Goal: Check status: Check status

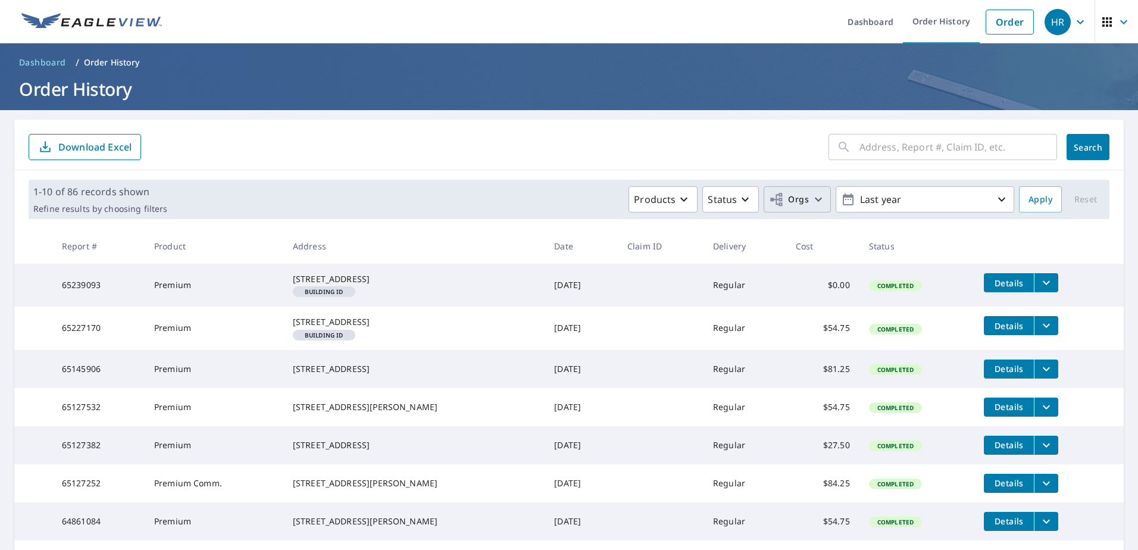
click at [776, 191] on button "Orgs" at bounding box center [797, 199] width 67 height 26
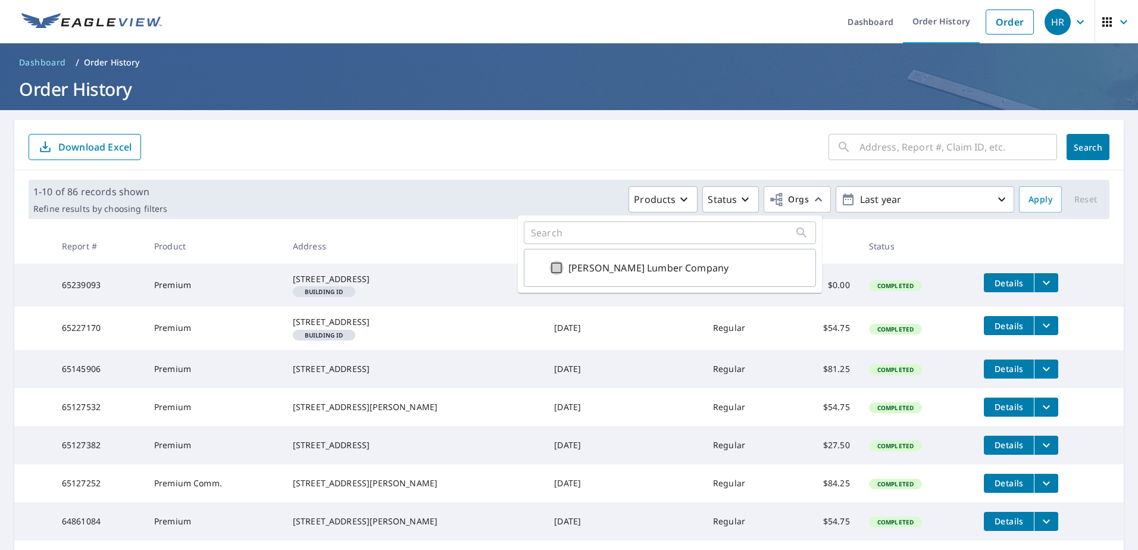
click at [553, 270] on input "O.C. Cluss Lumber Company" at bounding box center [556, 268] width 14 height 14
checkbox input "true"
click at [1043, 205] on button "Apply" at bounding box center [1040, 199] width 43 height 26
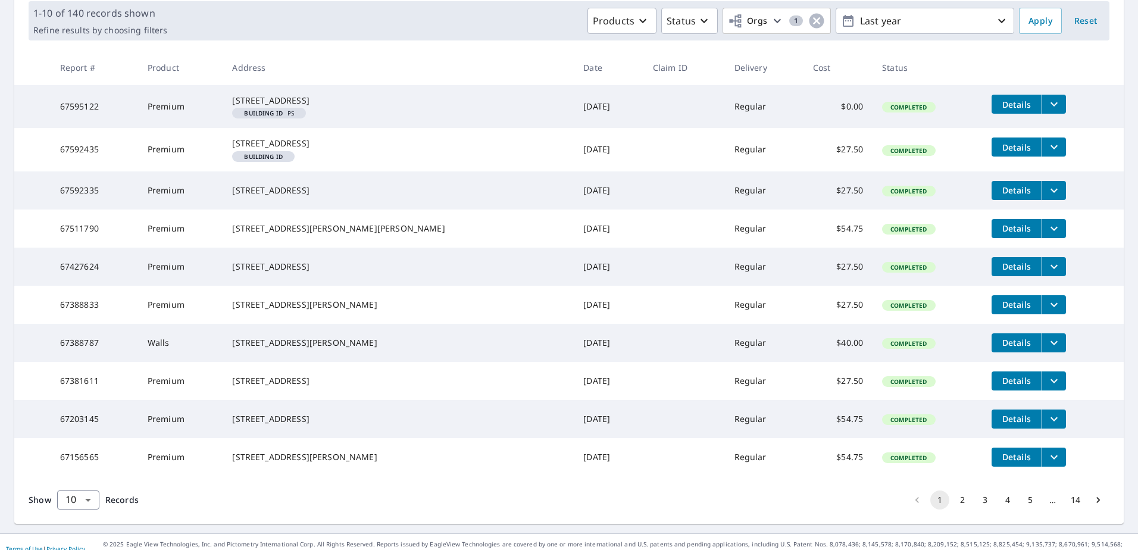
scroll to position [254, 0]
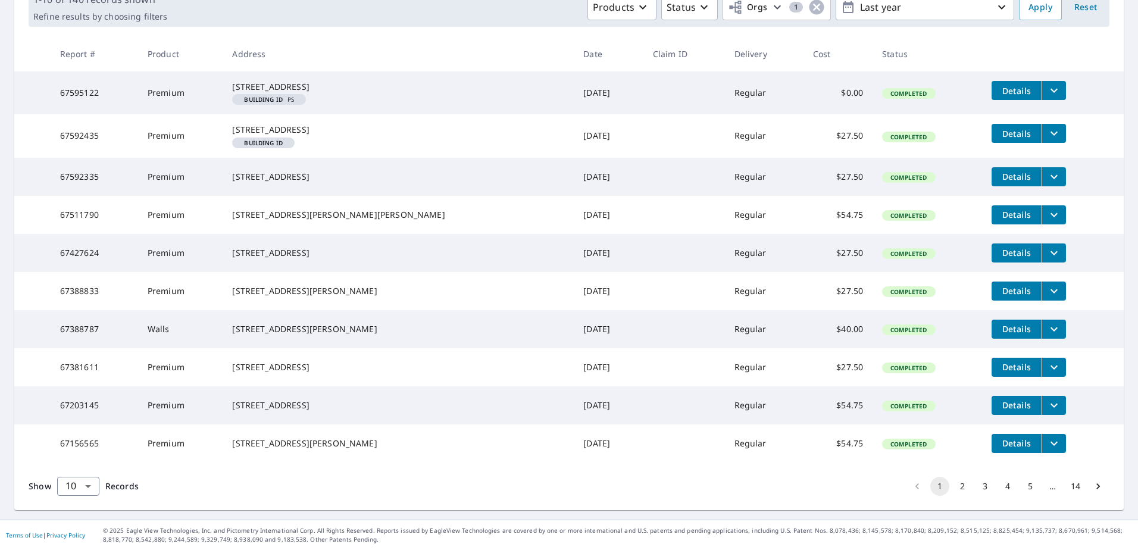
click at [953, 493] on button "2" at bounding box center [962, 486] width 19 height 19
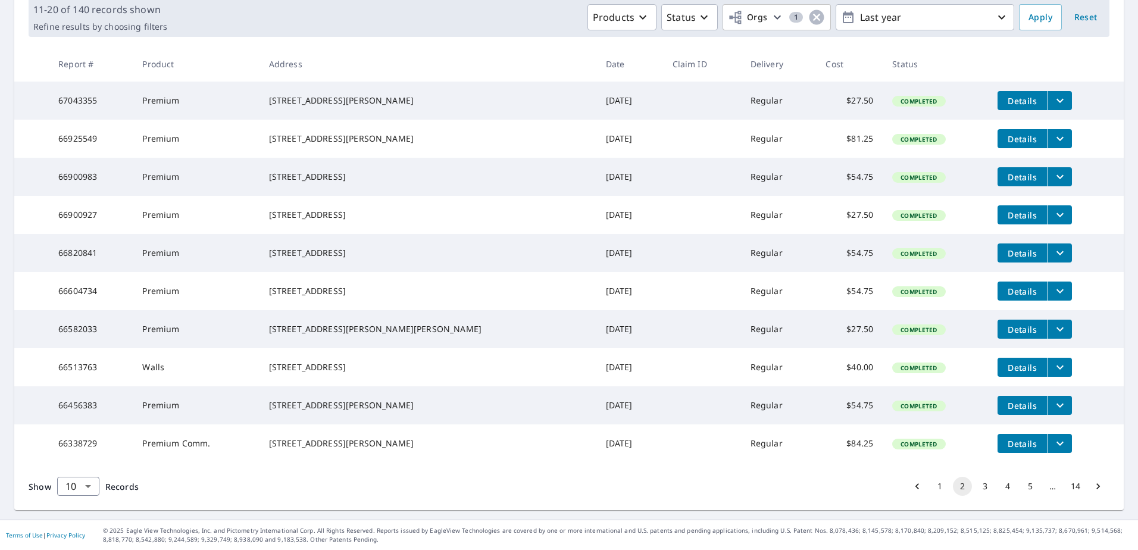
scroll to position [230, 0]
click at [975, 487] on button "3" at bounding box center [984, 486] width 19 height 19
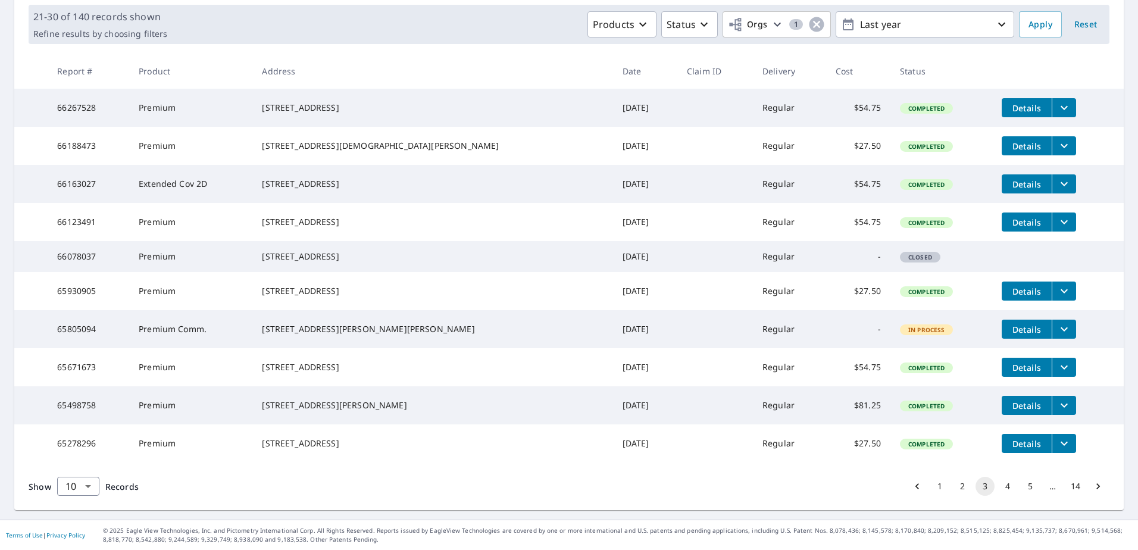
scroll to position [230, 0]
click at [998, 481] on button "4" at bounding box center [1007, 486] width 19 height 19
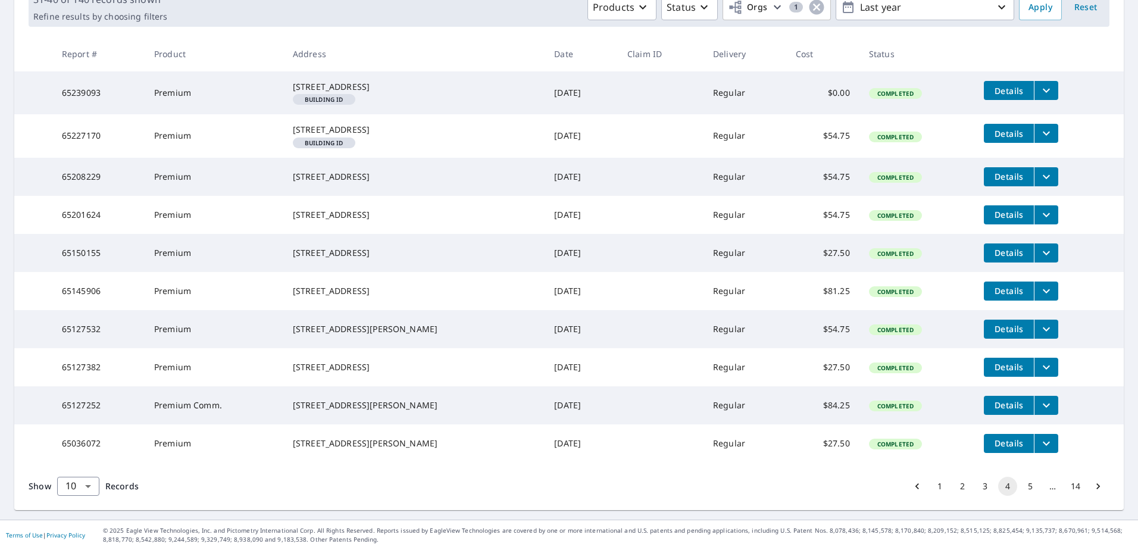
scroll to position [238, 0]
click at [1022, 486] on button "5" at bounding box center [1030, 486] width 19 height 19
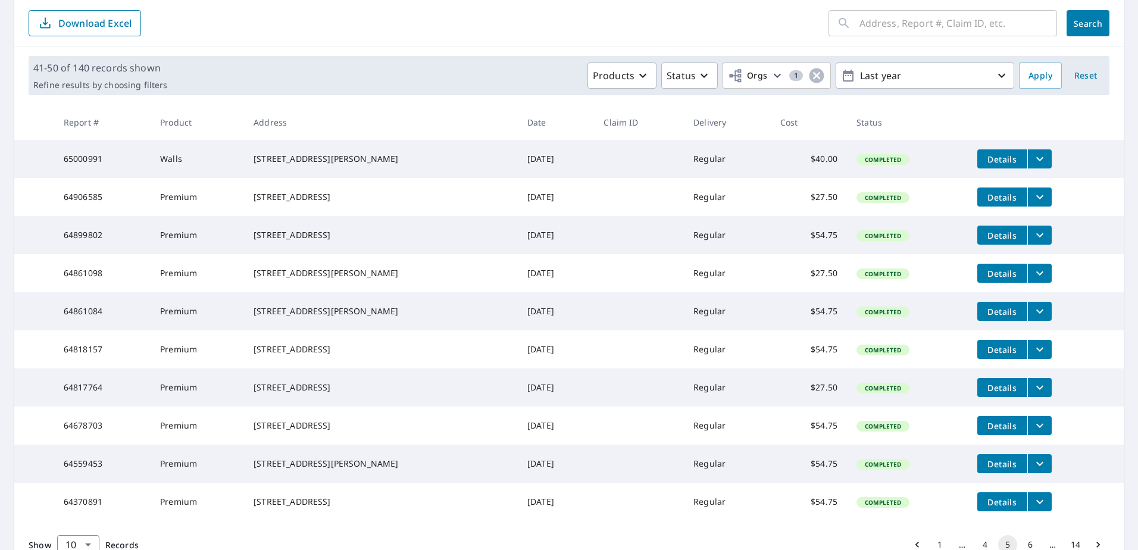
scroll to position [111, 0]
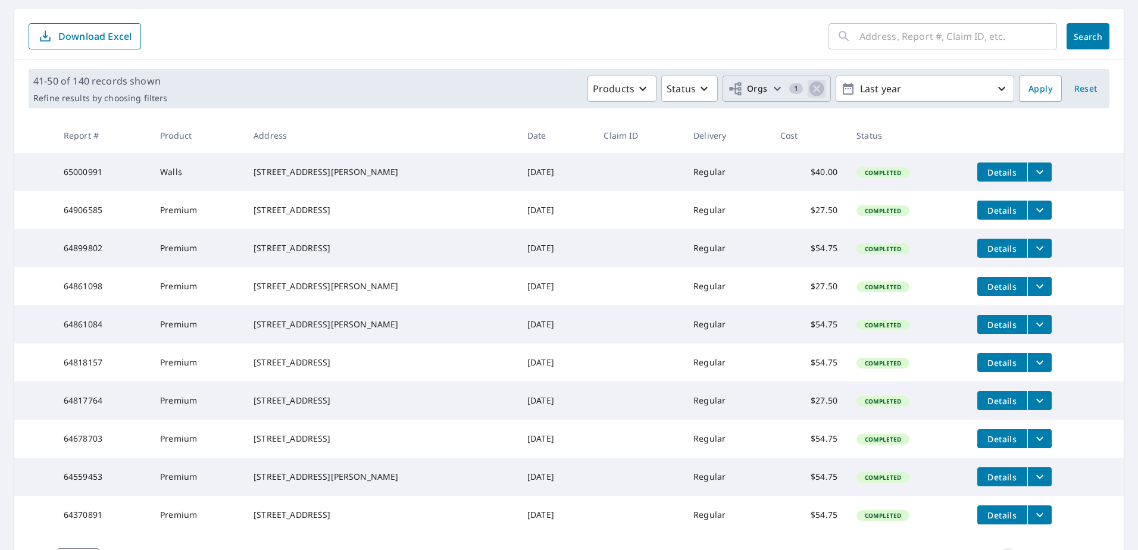
click at [809, 86] on icon "button" at bounding box center [816, 89] width 15 height 15
click at [1037, 83] on span "Apply" at bounding box center [1040, 89] width 24 height 15
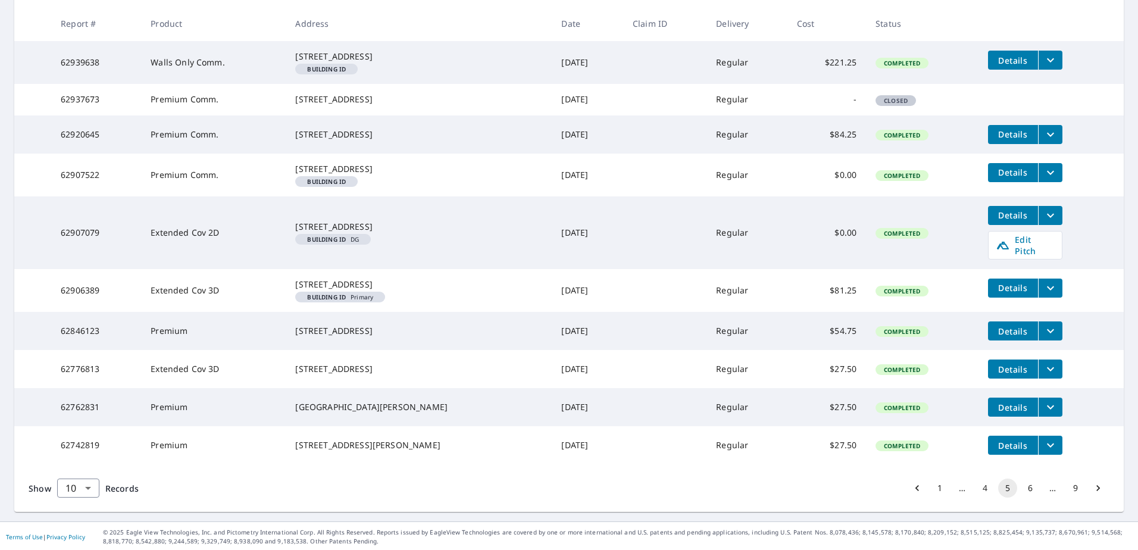
scroll to position [287, 0]
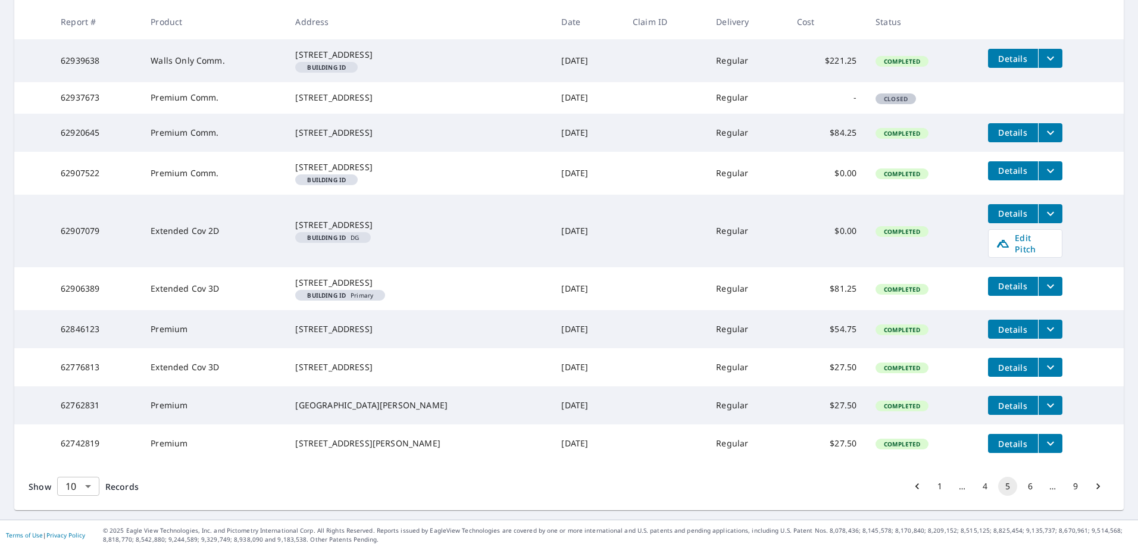
click at [74, 484] on body "HR HR Dashboard Order History Order HR Dashboard / Order History Order History …" at bounding box center [569, 275] width 1138 height 550
click at [316, 515] on div at bounding box center [569, 275] width 1138 height 550
click at [931, 489] on button "1" at bounding box center [939, 486] width 19 height 19
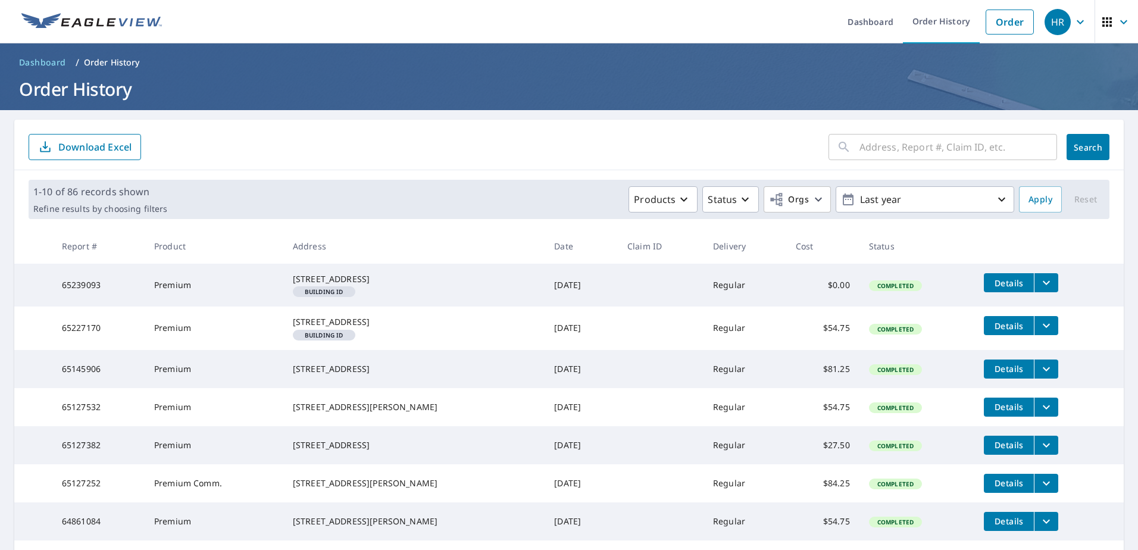
scroll to position [238, 0]
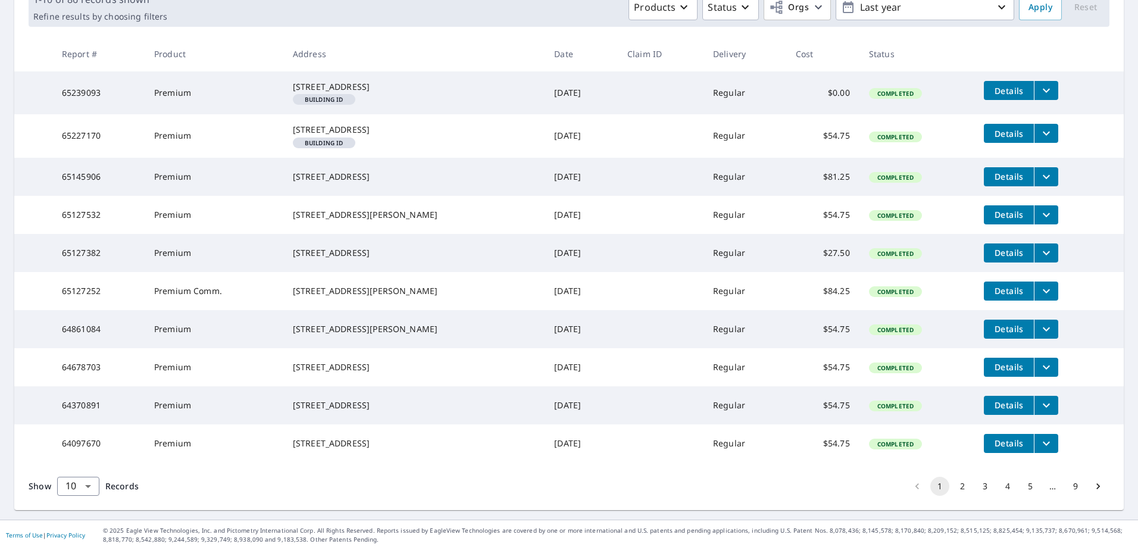
click at [1067, 496] on button "9" at bounding box center [1075, 486] width 19 height 19
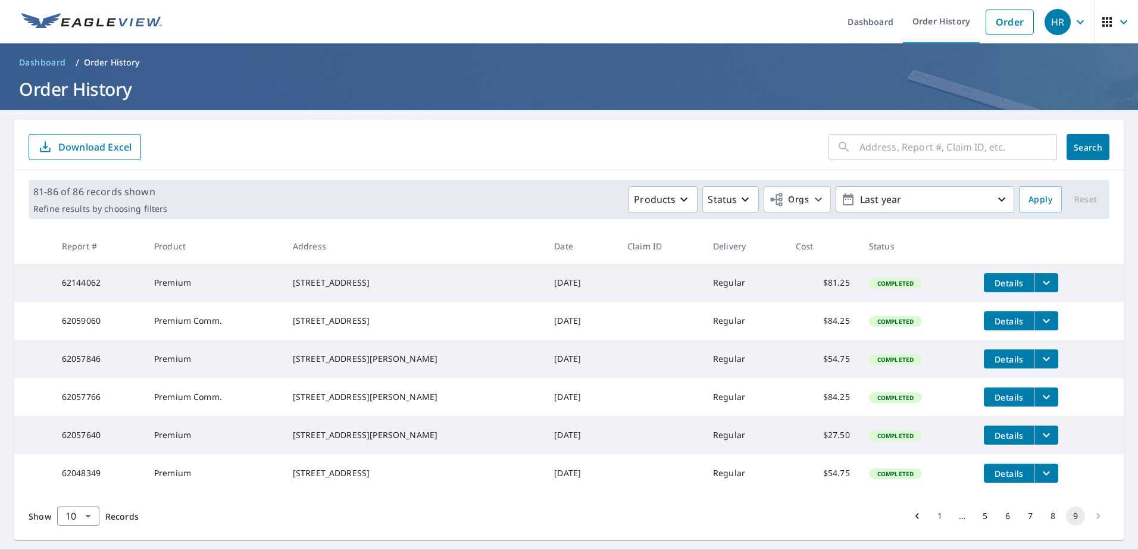
click at [545, 247] on th "Date" at bounding box center [581, 246] width 73 height 35
click at [545, 249] on th "Date" at bounding box center [581, 246] width 73 height 35
click at [91, 255] on th "Report #" at bounding box center [98, 246] width 92 height 35
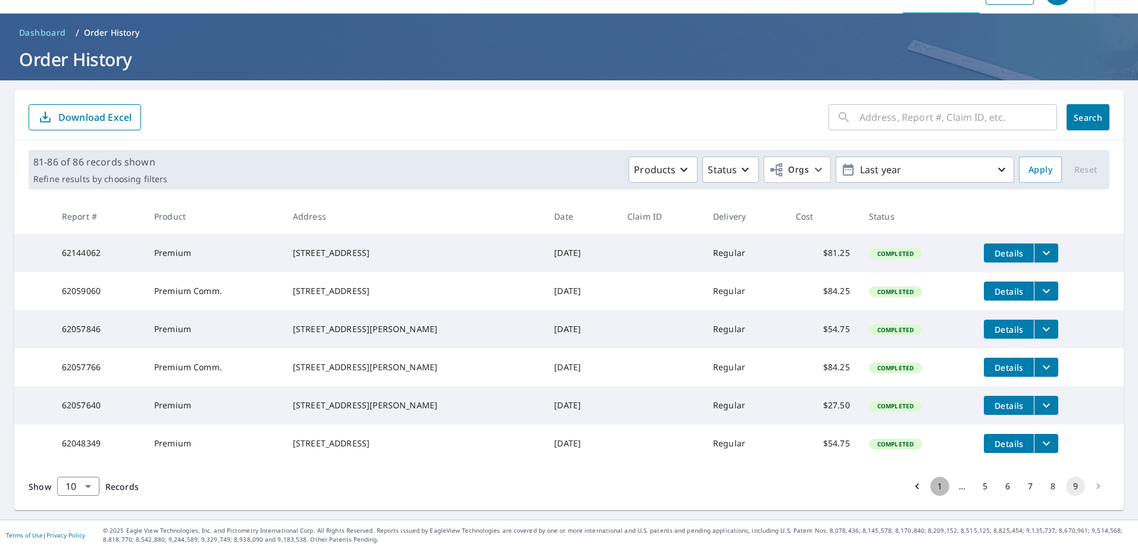
click at [930, 484] on button "1" at bounding box center [939, 486] width 19 height 19
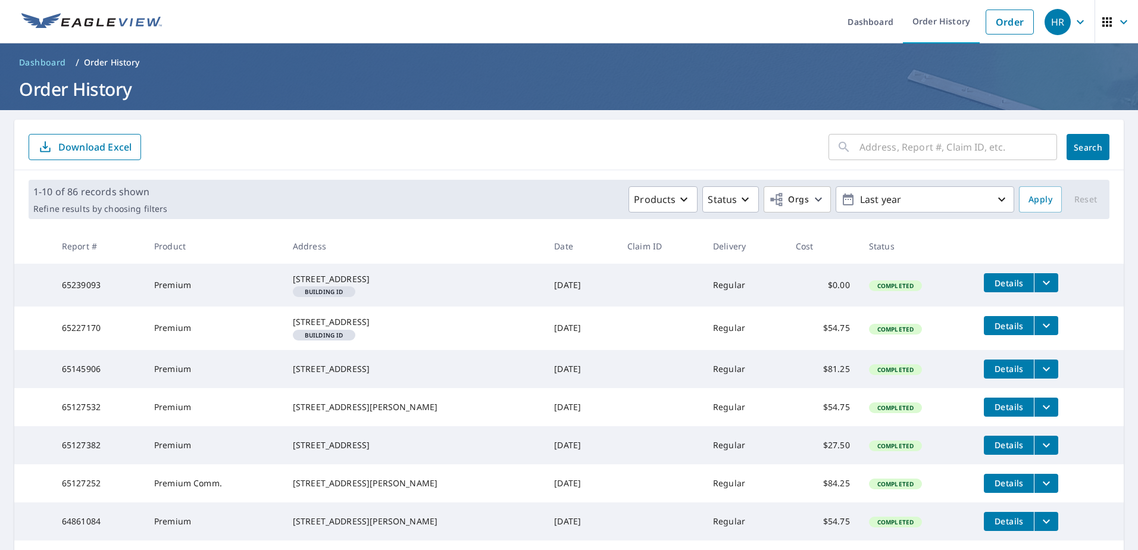
click at [1047, 26] on div "HR" at bounding box center [1057, 22] width 26 height 26
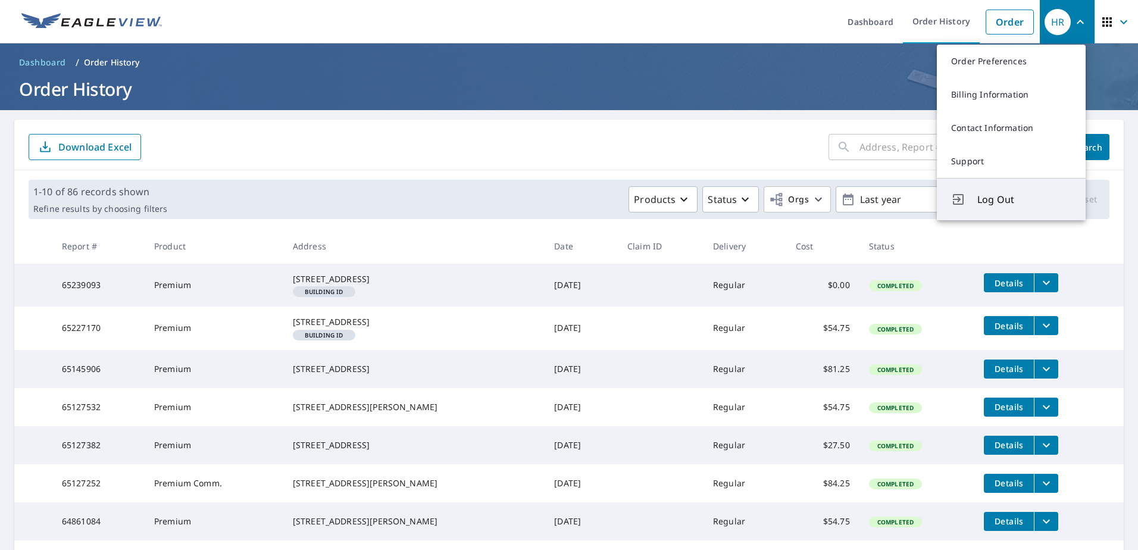
click at [992, 196] on span "Log Out" at bounding box center [1024, 199] width 94 height 14
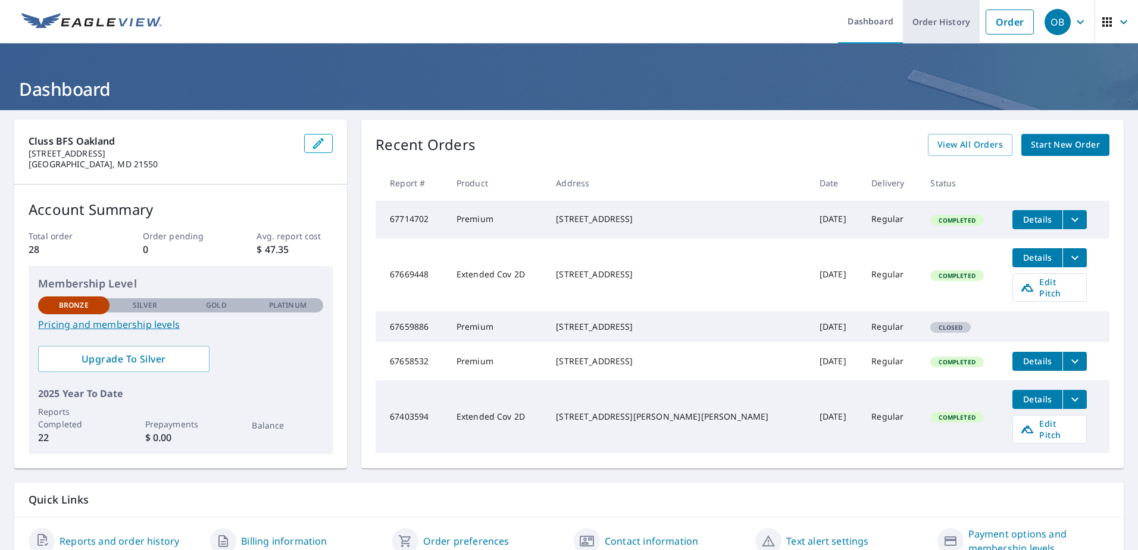
click at [926, 24] on link "Order History" at bounding box center [941, 21] width 77 height 43
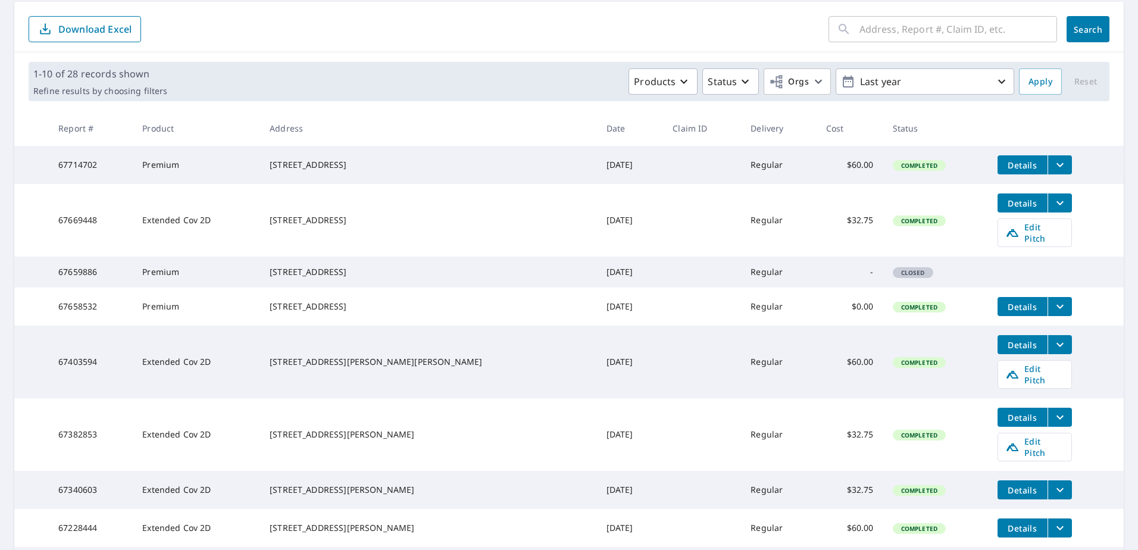
scroll to position [119, 0]
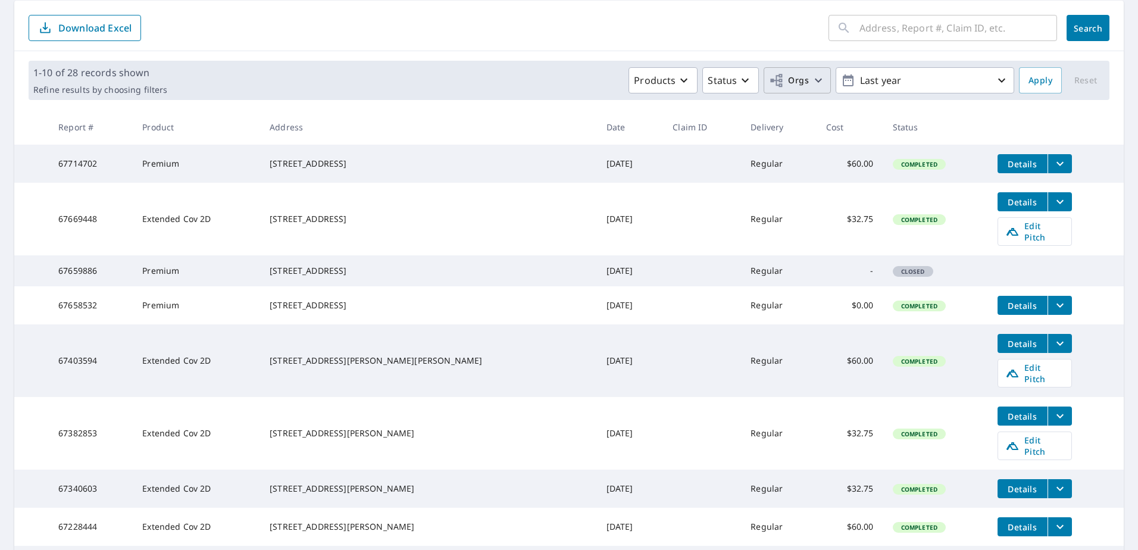
click at [794, 77] on span "Orgs" at bounding box center [789, 80] width 40 height 15
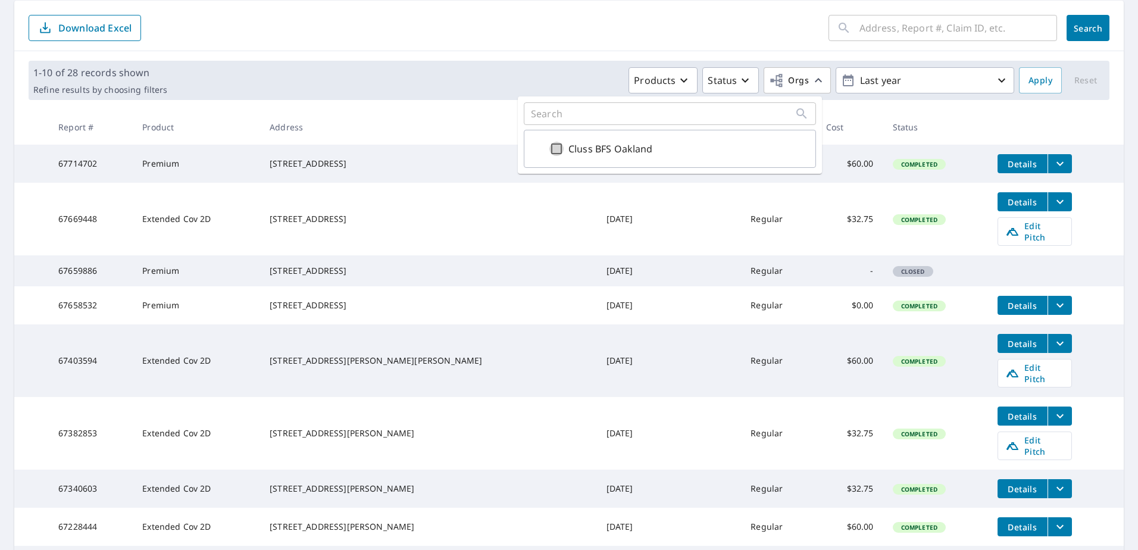
click at [553, 151] on input "Cluss BFS Oakland" at bounding box center [556, 149] width 14 height 14
checkbox input "true"
click at [777, 83] on span "1" at bounding box center [797, 80] width 55 height 18
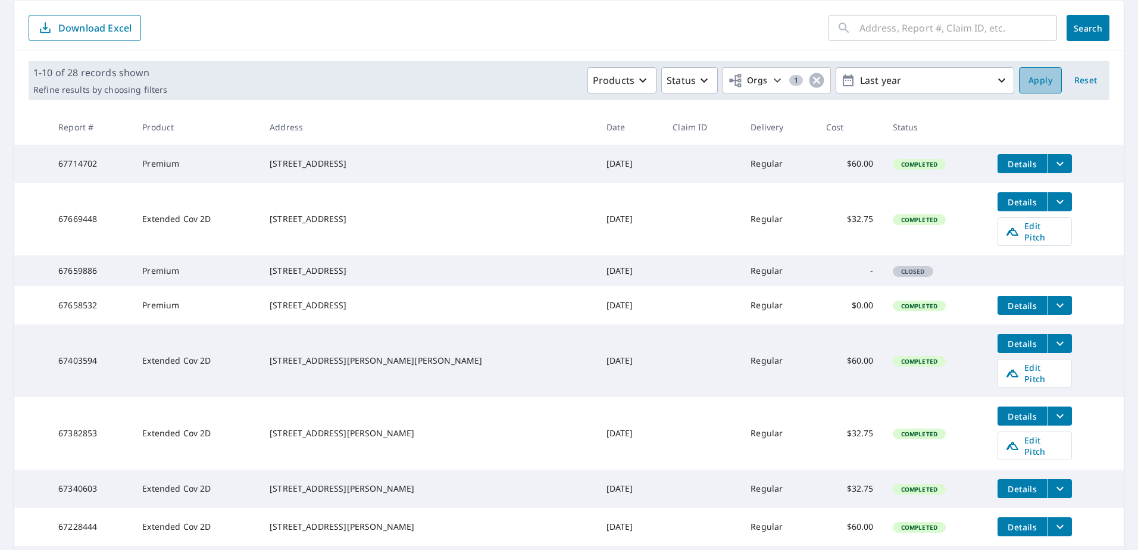
click at [1040, 79] on span "Apply" at bounding box center [1040, 80] width 24 height 15
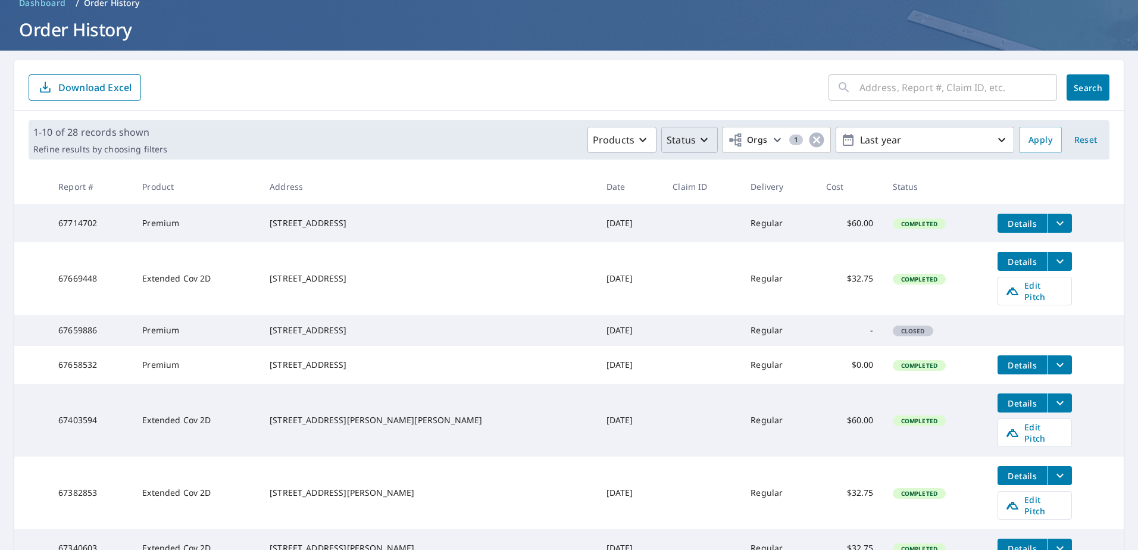
click at [668, 140] on p "Status" at bounding box center [681, 140] width 29 height 14
click at [636, 137] on icon "button" at bounding box center [643, 140] width 14 height 14
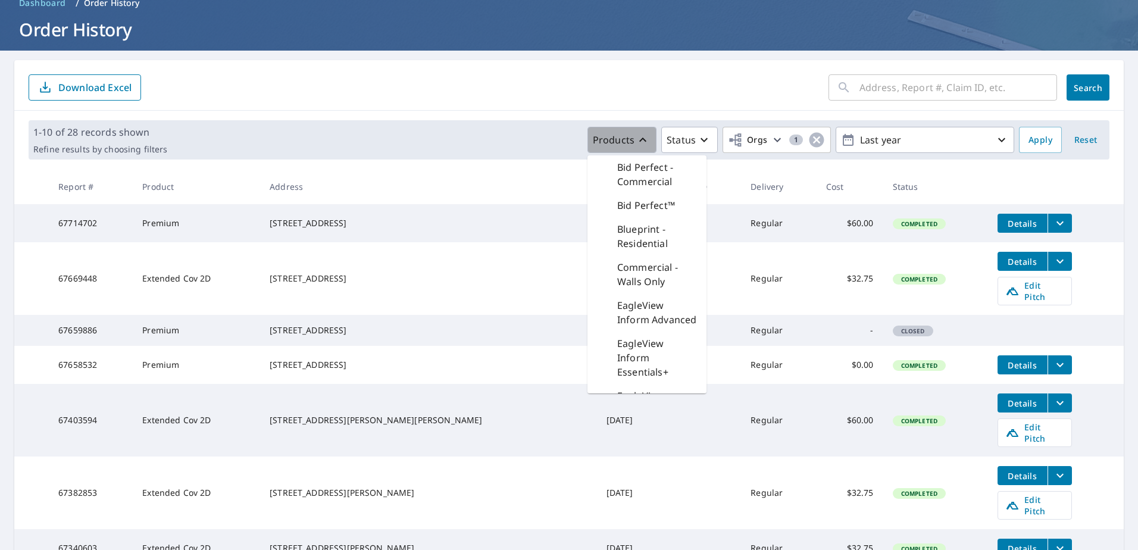
click at [636, 137] on icon "button" at bounding box center [643, 140] width 14 height 14
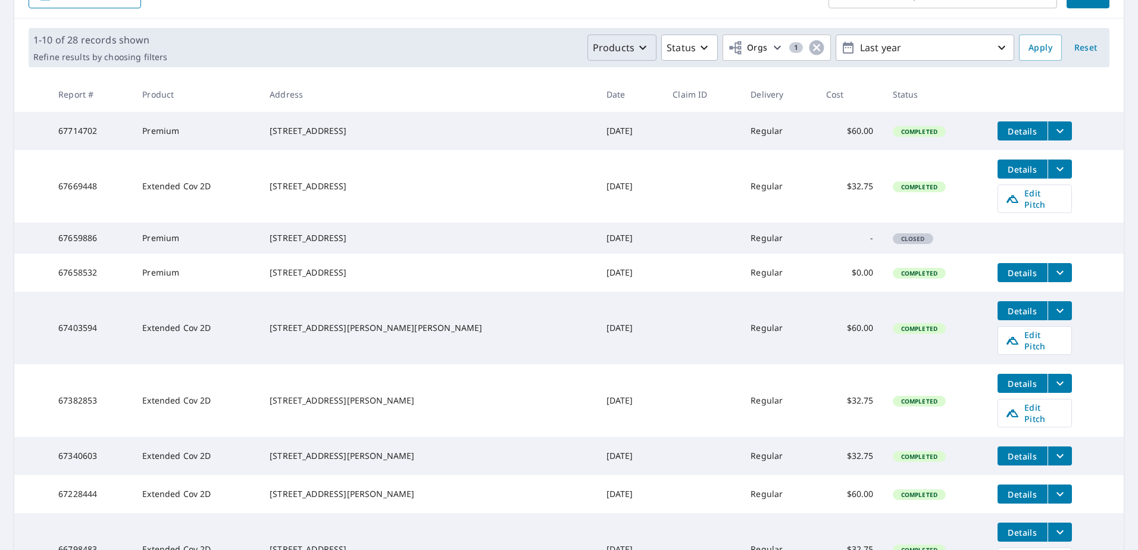
scroll to position [179, 0]
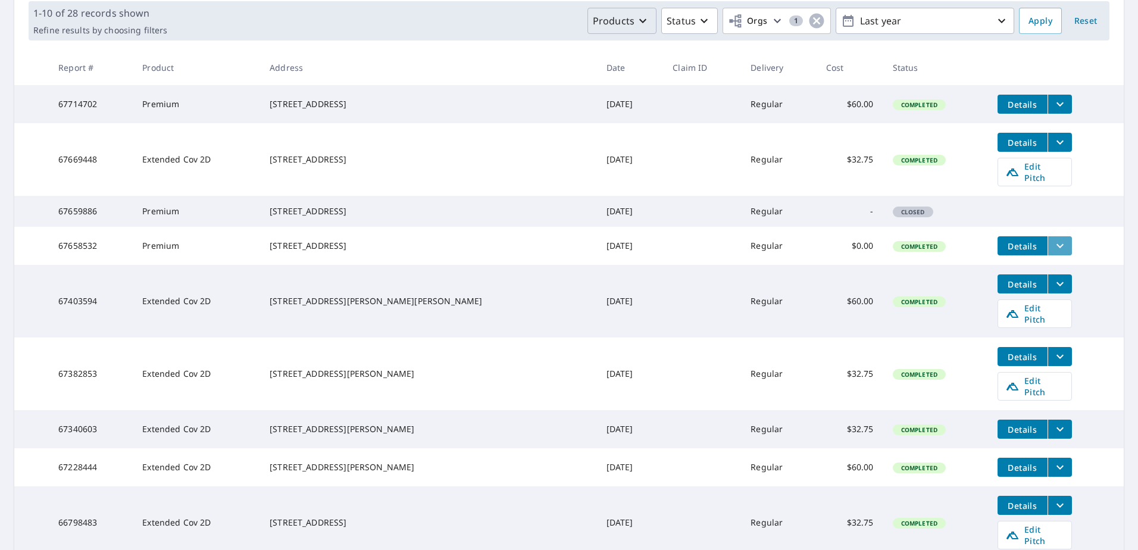
click at [1053, 253] on icon "filesDropdownBtn-67658532" at bounding box center [1060, 246] width 14 height 14
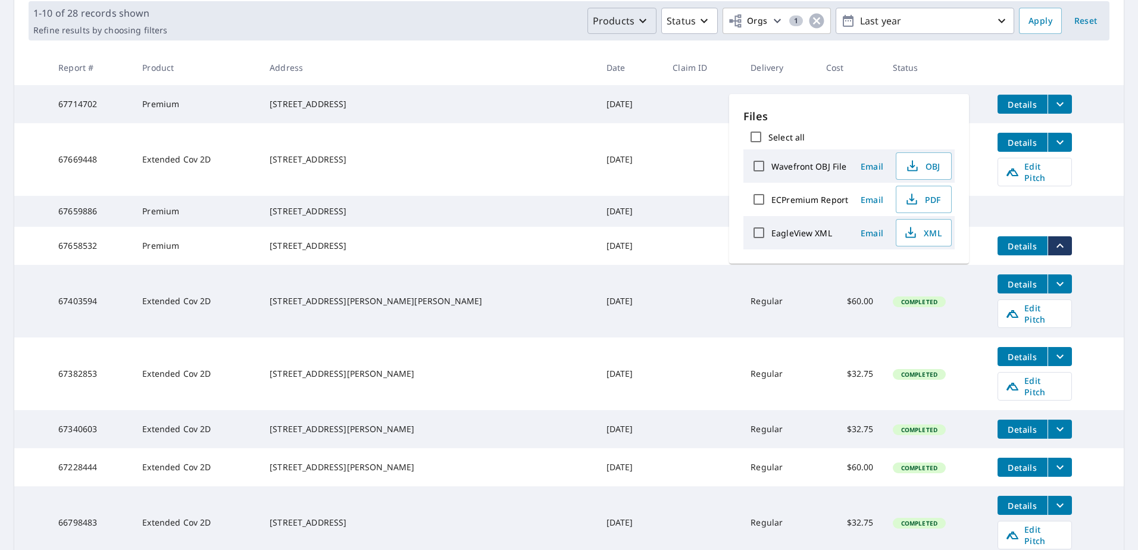
click at [1053, 253] on icon "filesDropdownBtn-67658532" at bounding box center [1060, 246] width 14 height 14
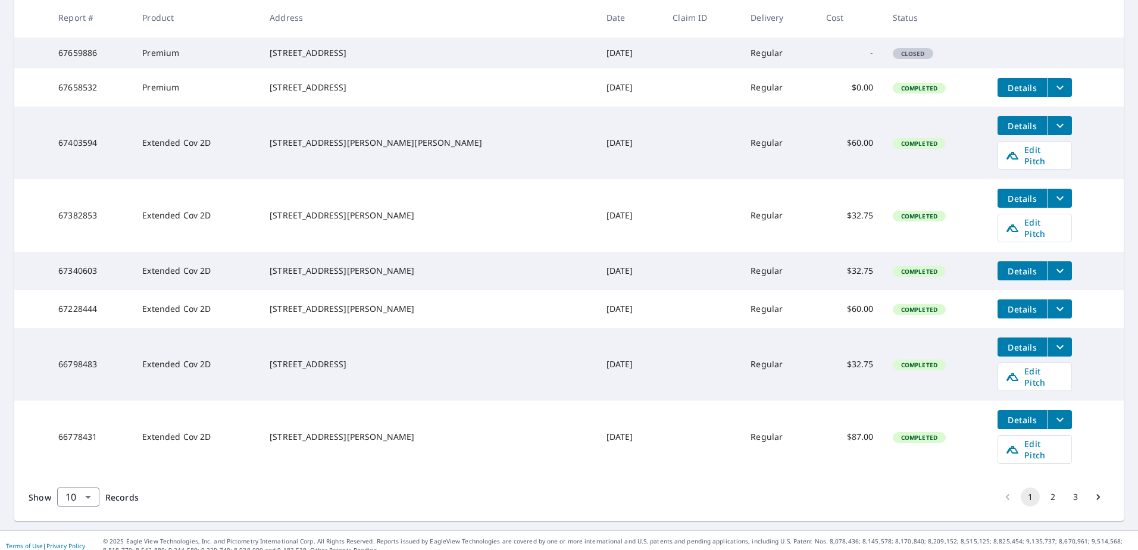
scroll to position [99, 0]
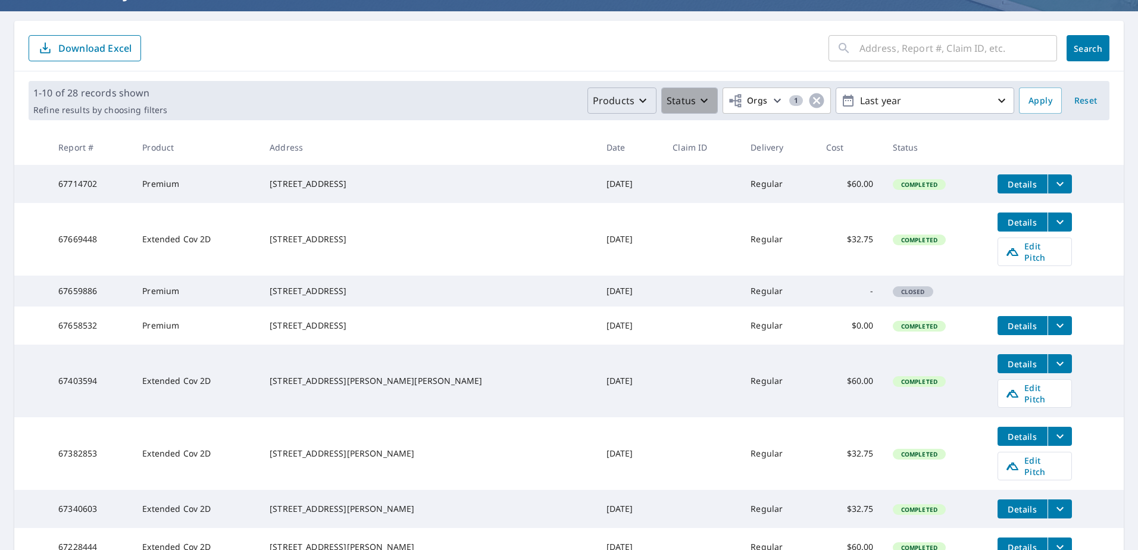
click at [677, 93] on button "Status" at bounding box center [689, 100] width 57 height 26
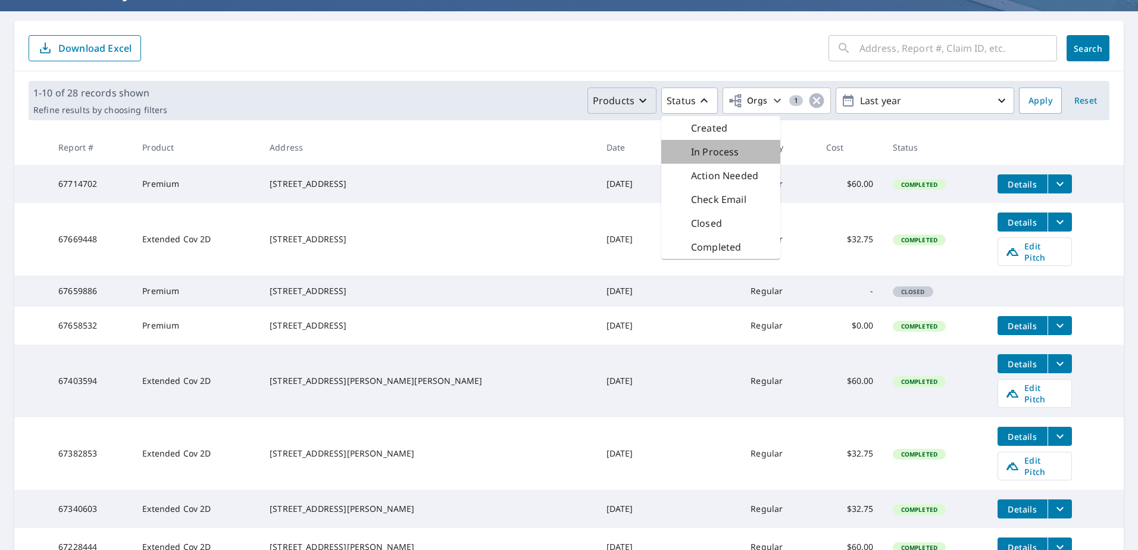
click at [692, 144] on div "In Process" at bounding box center [720, 152] width 119 height 24
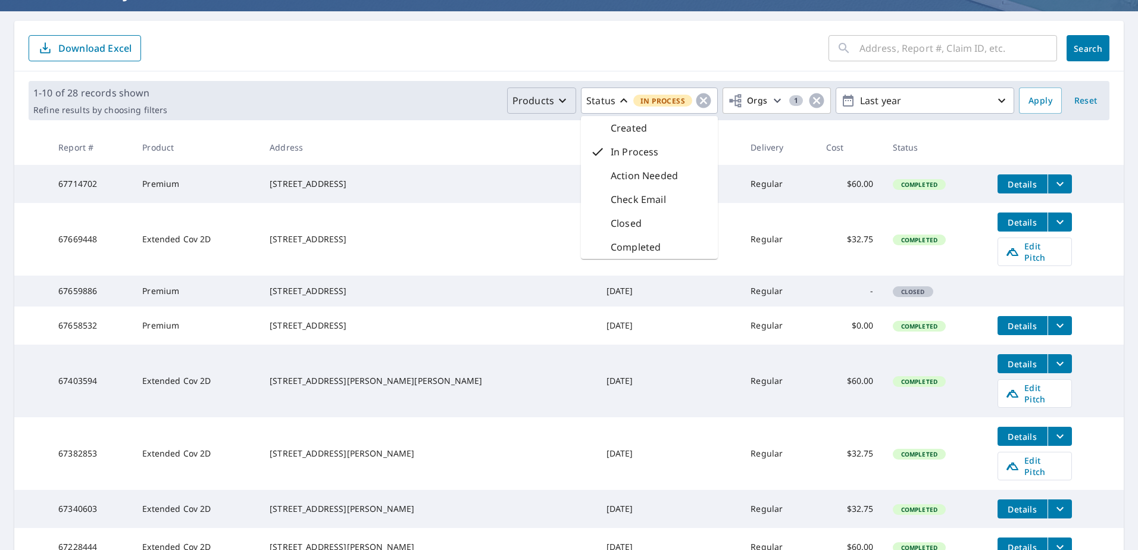
click at [640, 129] on div "Created" at bounding box center [649, 128] width 137 height 24
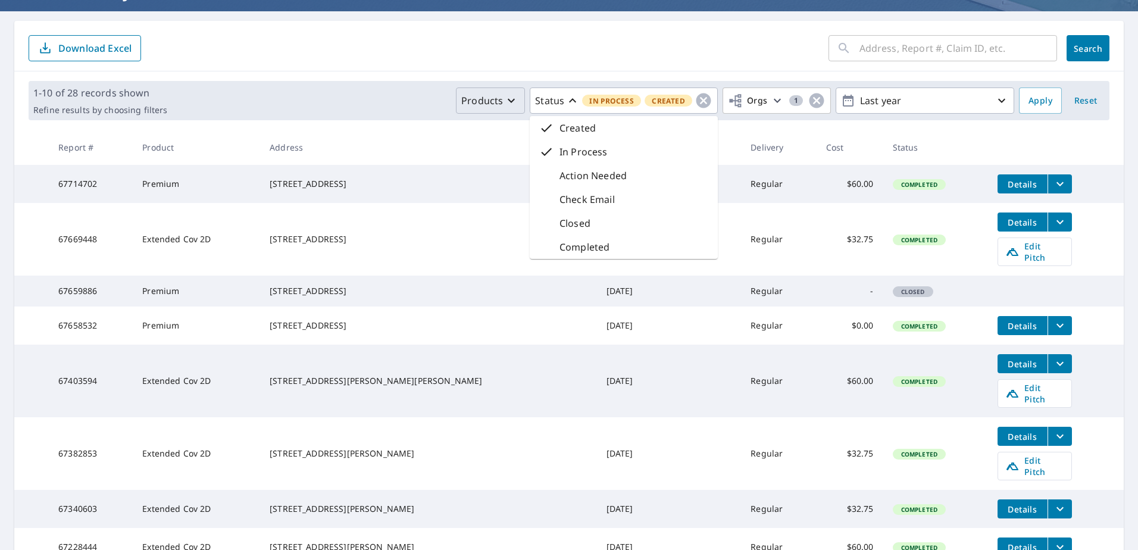
click at [574, 177] on p "Action Needed" at bounding box center [592, 175] width 67 height 14
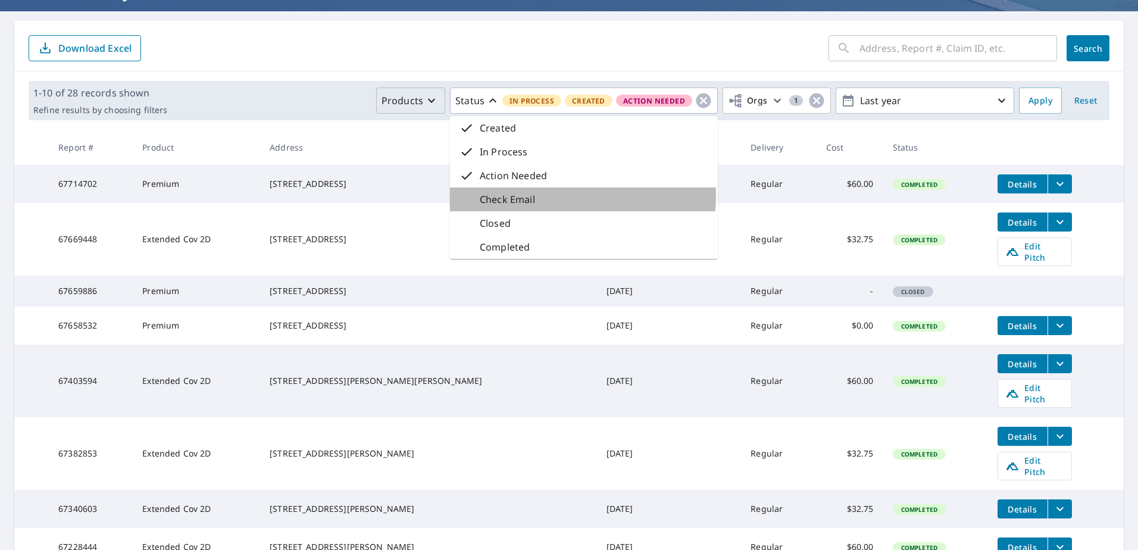
click at [518, 195] on p "Check Email" at bounding box center [507, 199] width 55 height 14
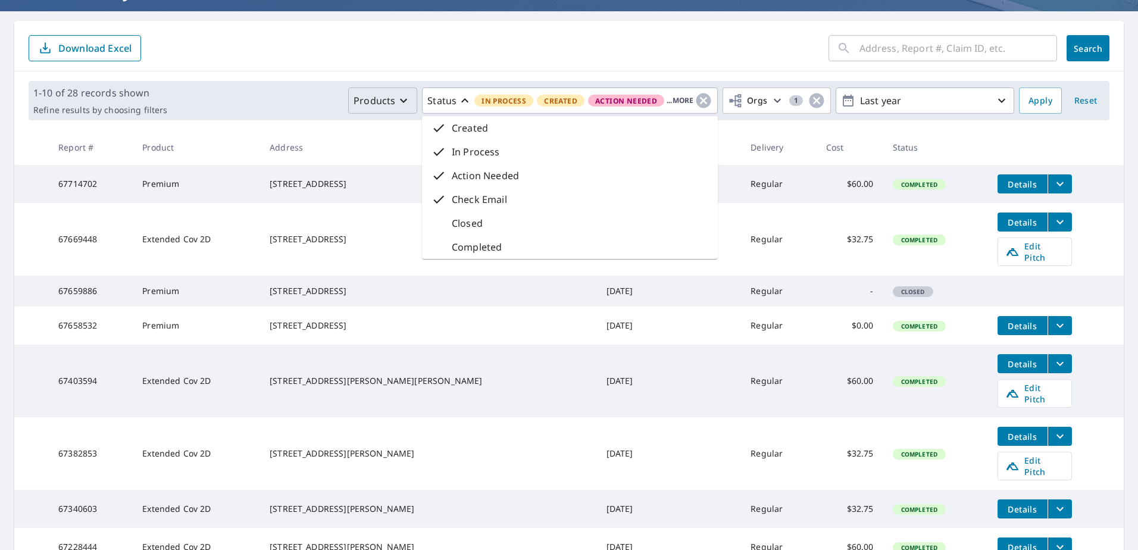
click at [473, 221] on p "Closed" at bounding box center [467, 223] width 31 height 14
click at [462, 245] on p "Completed" at bounding box center [477, 247] width 50 height 14
click at [1028, 102] on span "Apply" at bounding box center [1040, 100] width 24 height 15
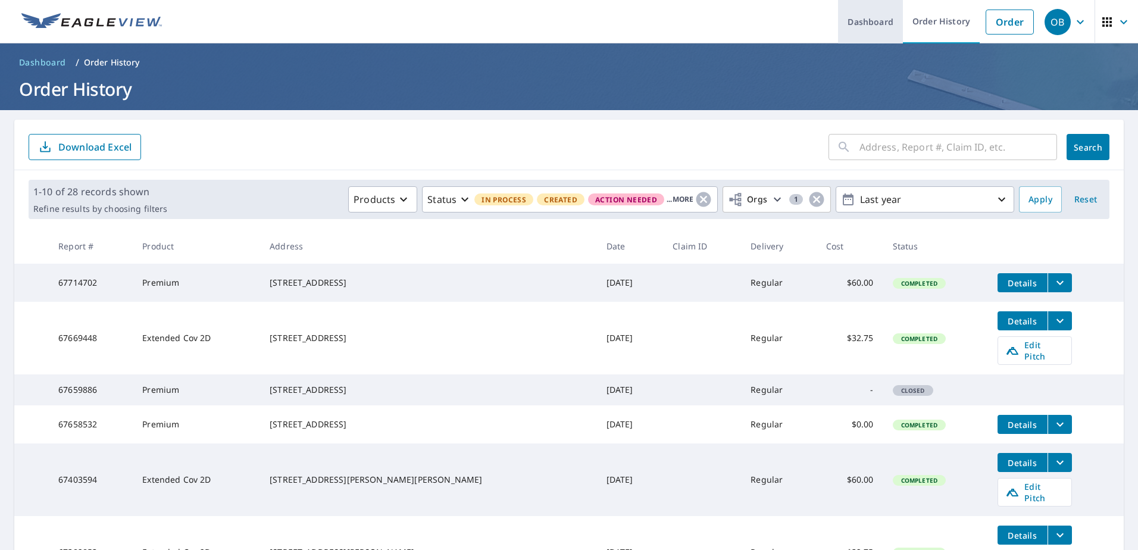
click at [846, 14] on link "Dashboard" at bounding box center [870, 21] width 65 height 43
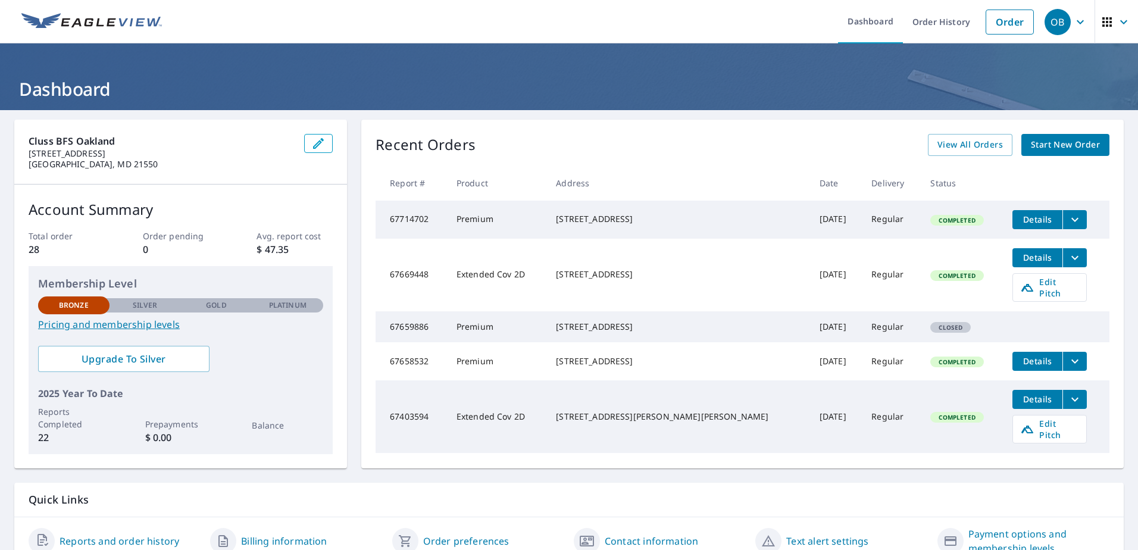
click at [1019, 263] on span "Details" at bounding box center [1037, 257] width 36 height 11
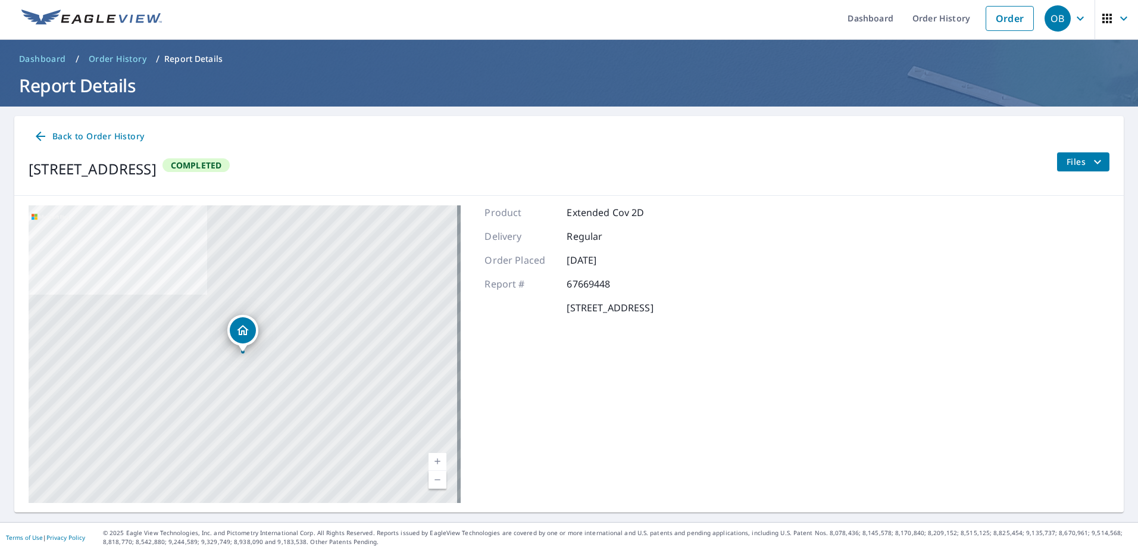
scroll to position [6, 0]
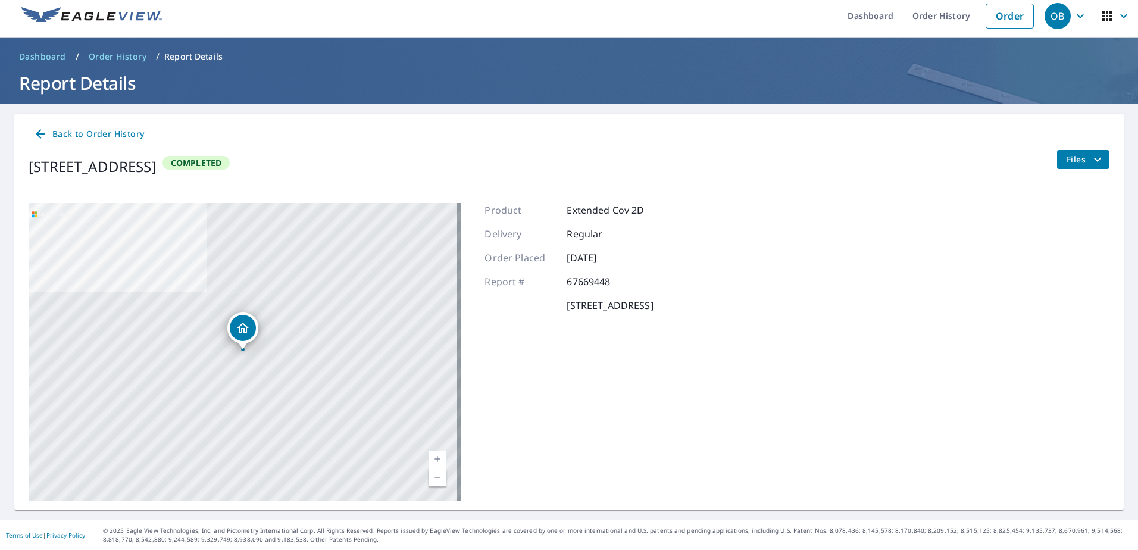
click at [92, 136] on span "Back to Order History" at bounding box center [88, 134] width 111 height 15
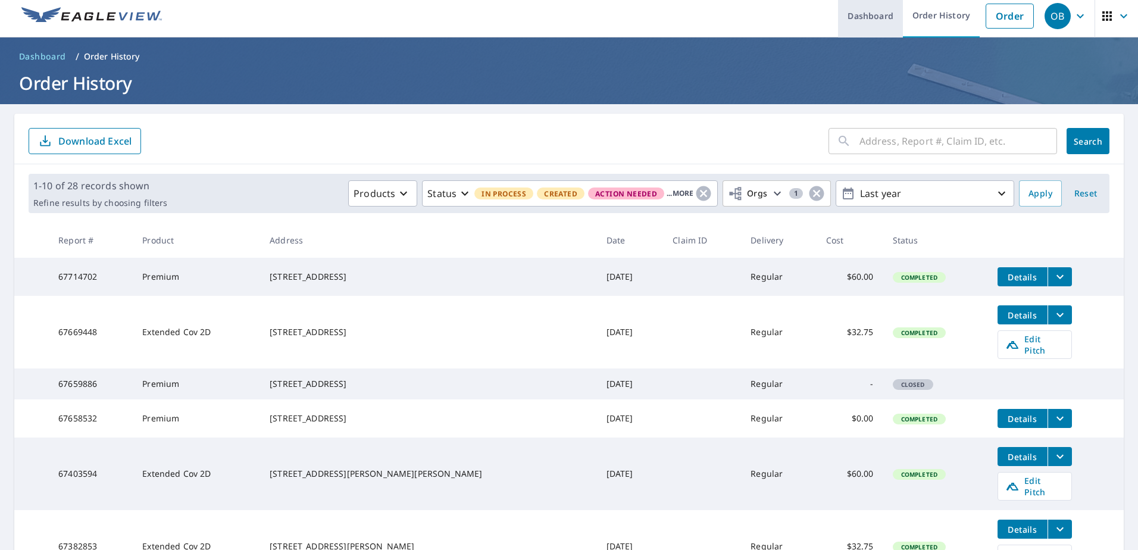
click at [852, 11] on link "Dashboard" at bounding box center [870, 15] width 65 height 43
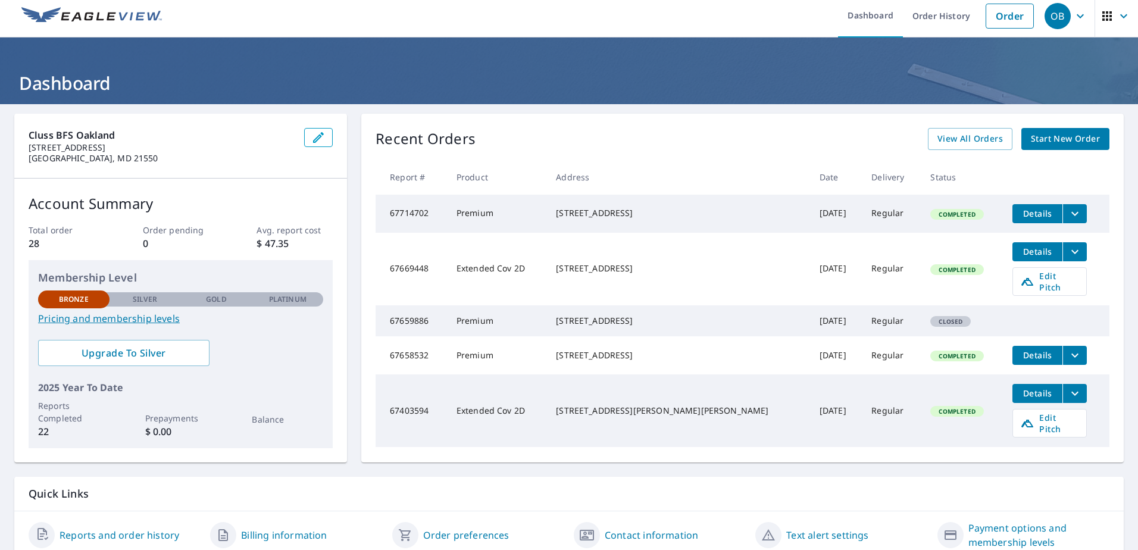
scroll to position [58, 0]
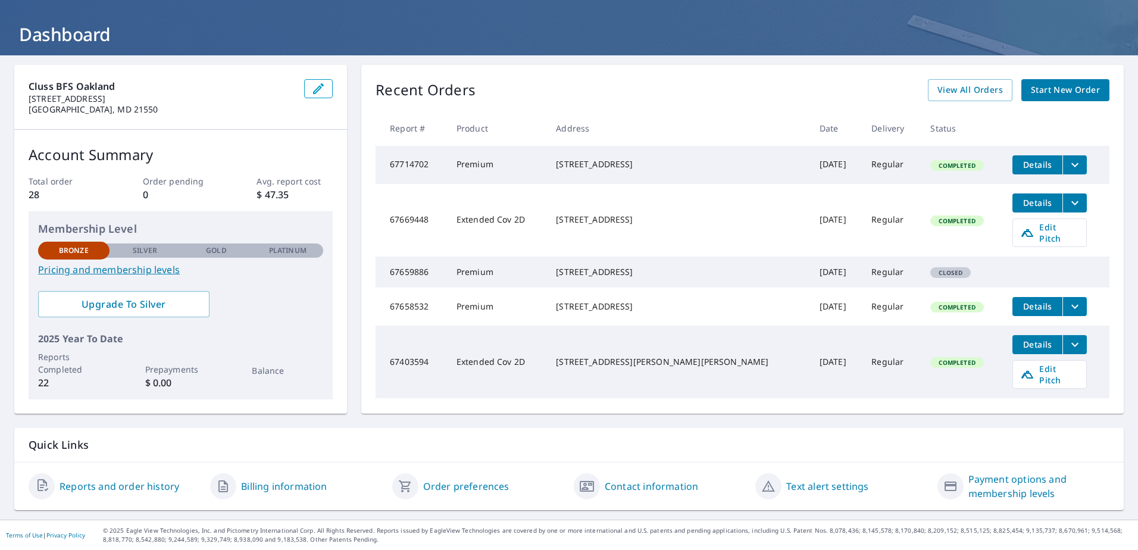
click at [291, 489] on link "Billing information" at bounding box center [284, 486] width 86 height 14
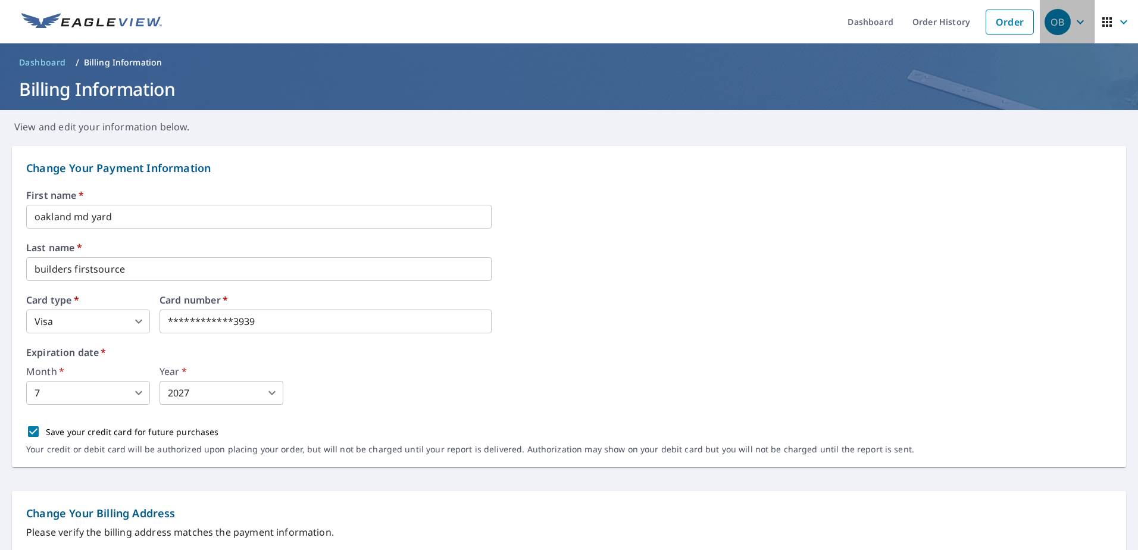
click at [1073, 29] on icon "button" at bounding box center [1080, 22] width 14 height 14
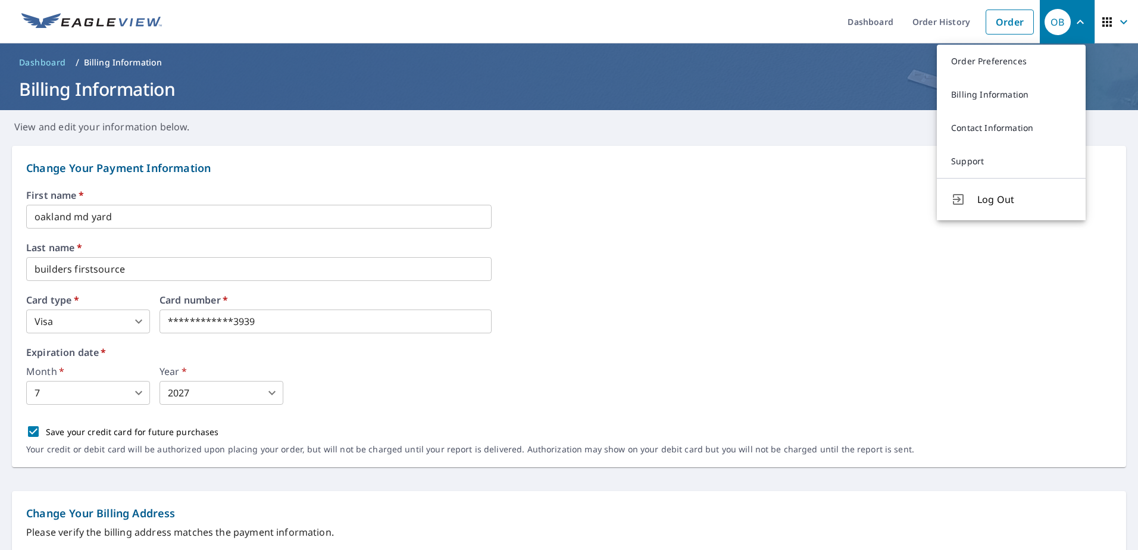
click at [1102, 26] on icon "button" at bounding box center [1107, 22] width 10 height 10
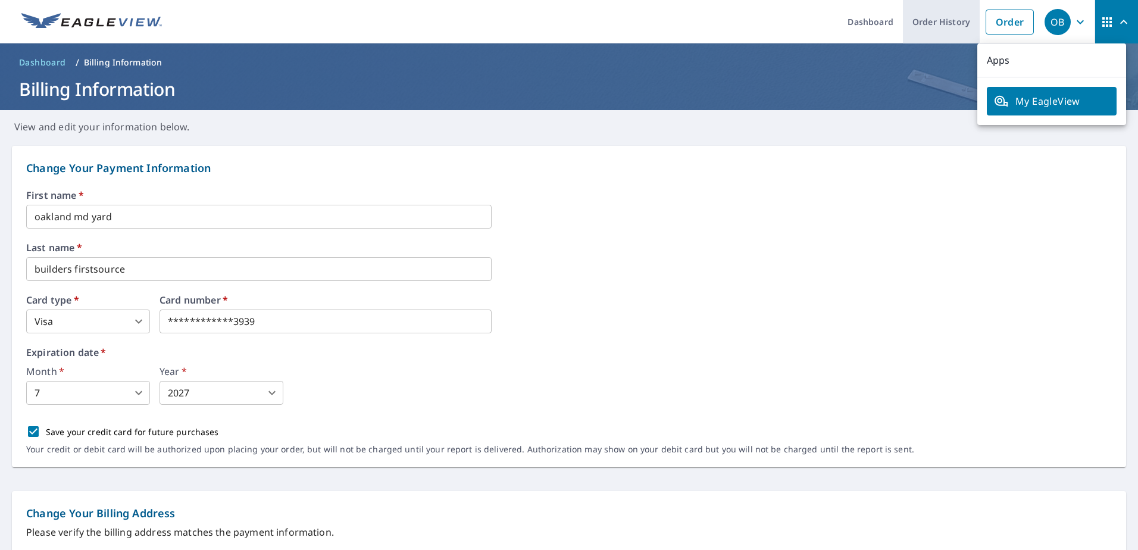
click at [937, 26] on link "Order History" at bounding box center [941, 21] width 77 height 43
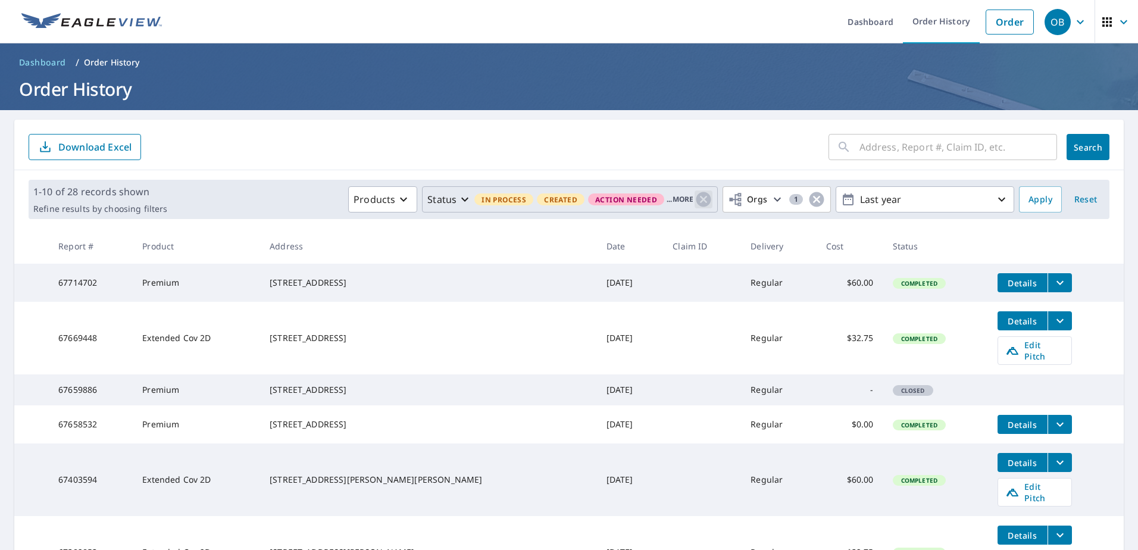
click at [698, 201] on icon "button" at bounding box center [704, 199] width 18 height 18
click at [608, 193] on p "Products" at bounding box center [614, 199] width 42 height 14
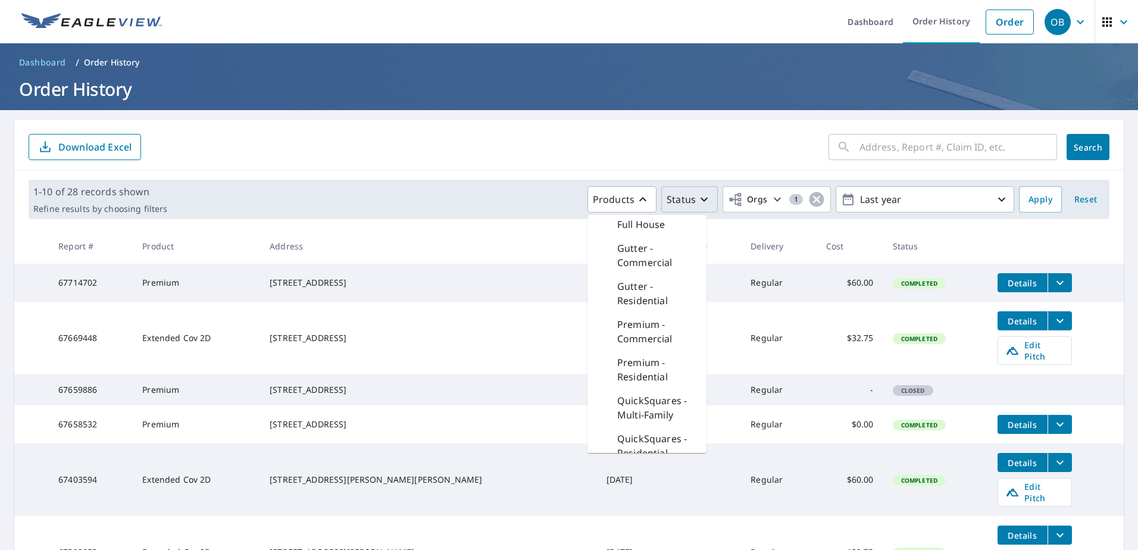
scroll to position [462, 0]
click at [412, 177] on div "1-10 of 28 records shown Refine results by choosing filters Products Bid Perfec…" at bounding box center [568, 199] width 1109 height 58
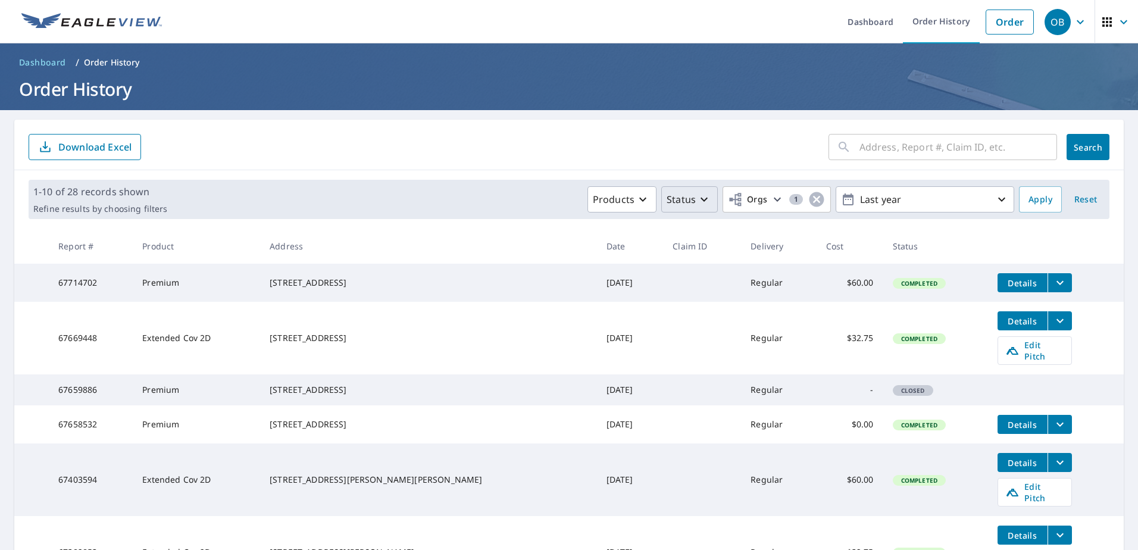
click at [1071, 193] on span "Reset" at bounding box center [1085, 199] width 29 height 15
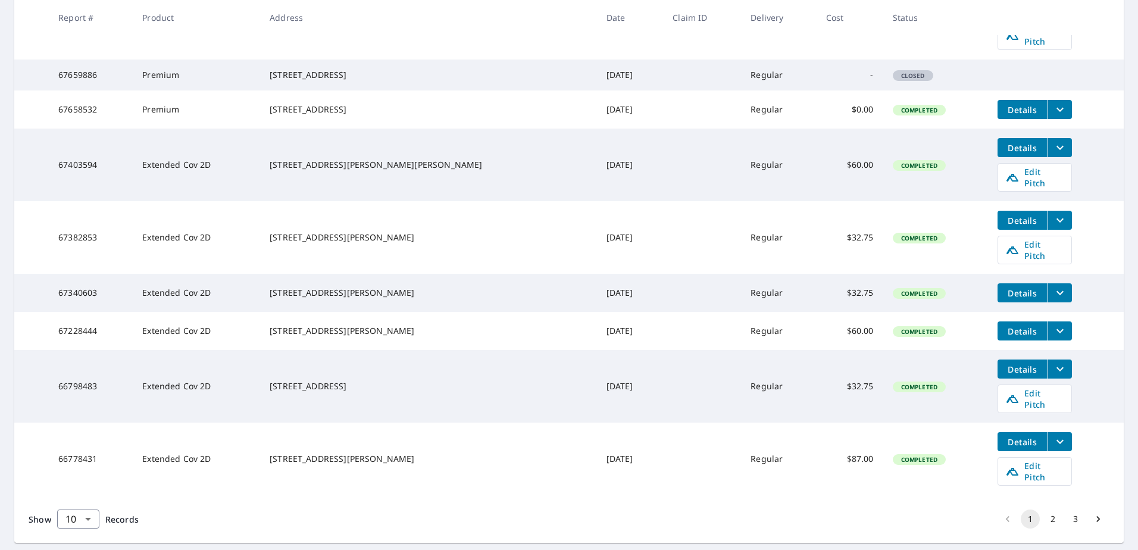
scroll to position [337, 0]
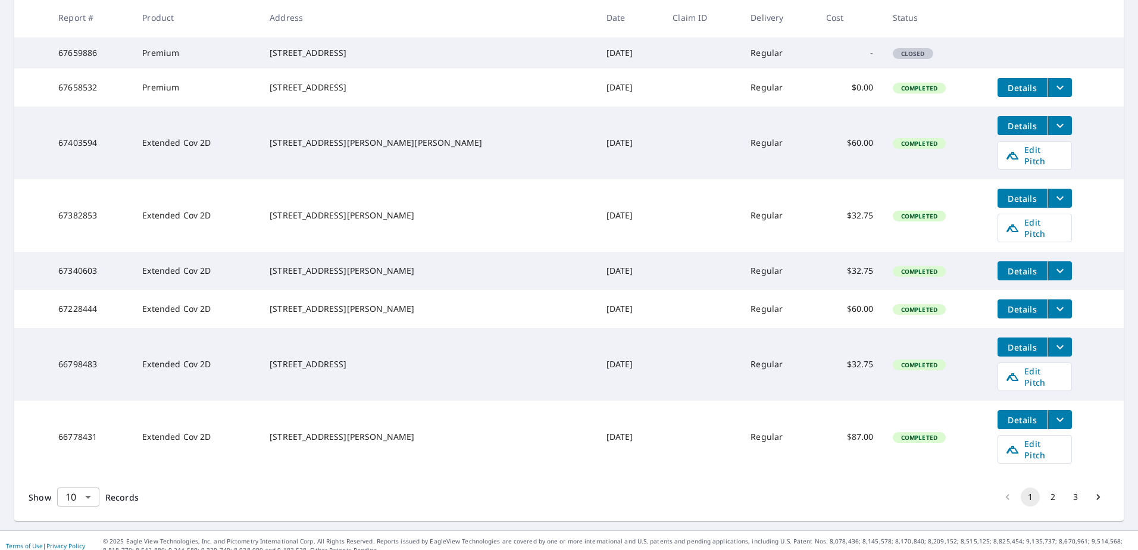
click at [62, 489] on body "OB OB Dashboard Order History Order OB Dashboard / Order History Order History …" at bounding box center [569, 275] width 1138 height 550
click at [79, 527] on li "100" at bounding box center [78, 524] width 42 height 21
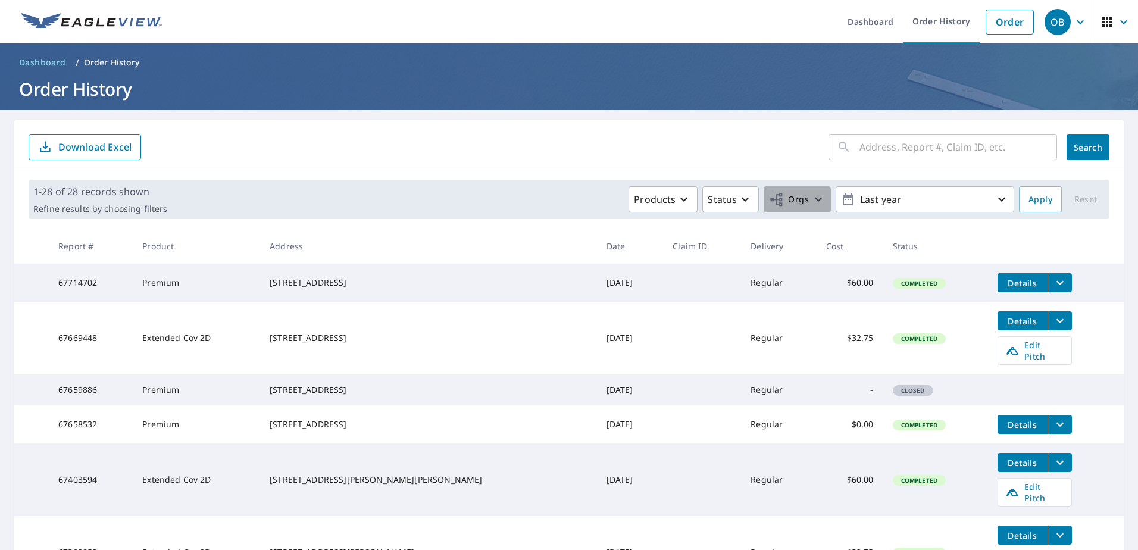
click at [791, 205] on span "Orgs" at bounding box center [789, 199] width 40 height 15
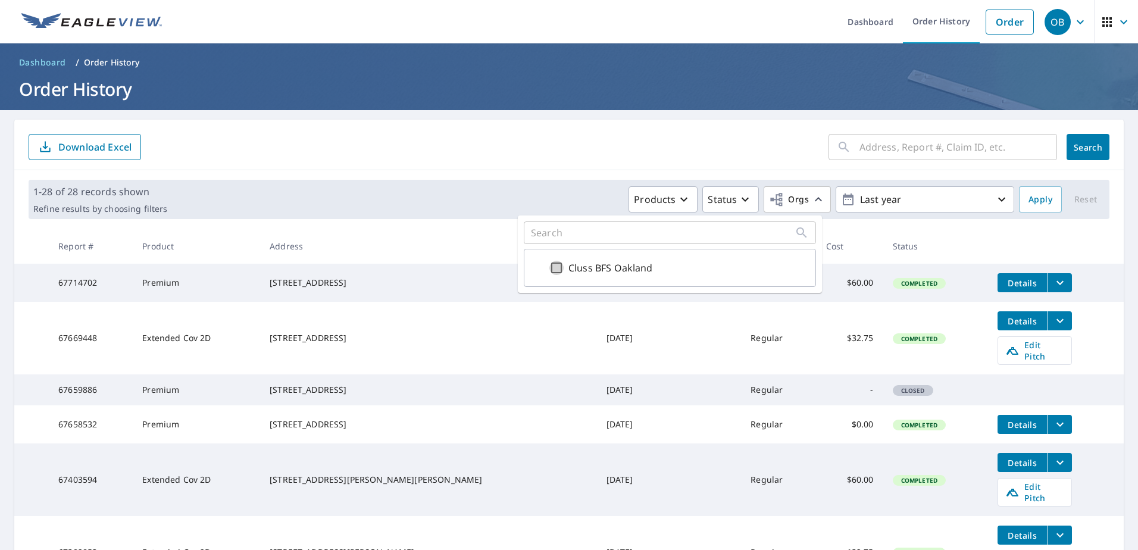
click at [551, 263] on input "Cluss BFS Oakland" at bounding box center [556, 268] width 14 height 14
checkbox input "true"
click at [1033, 196] on span "Apply" at bounding box center [1040, 199] width 24 height 15
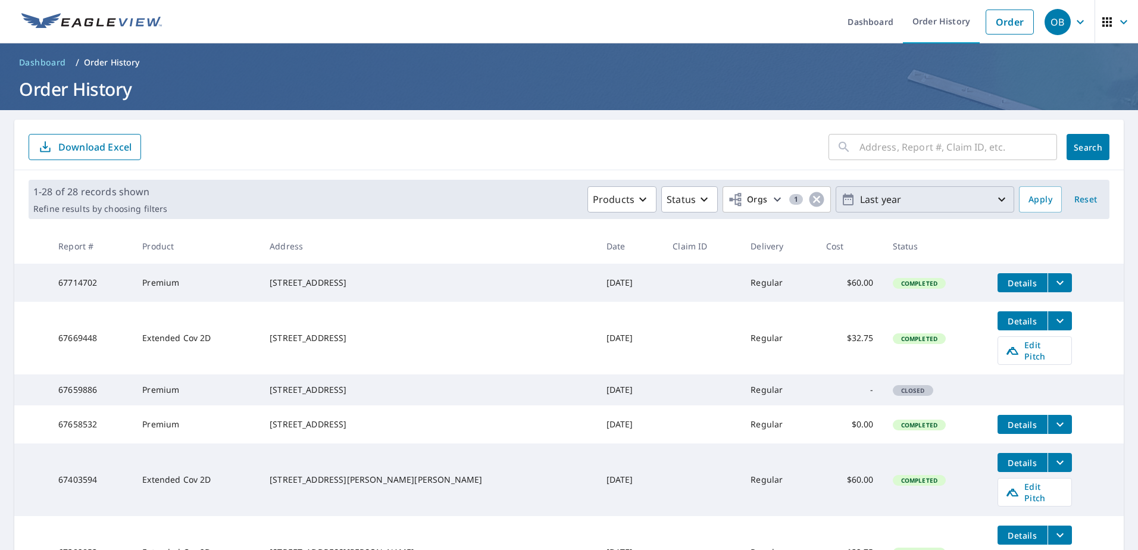
click at [980, 191] on p "Last year" at bounding box center [924, 199] width 139 height 21
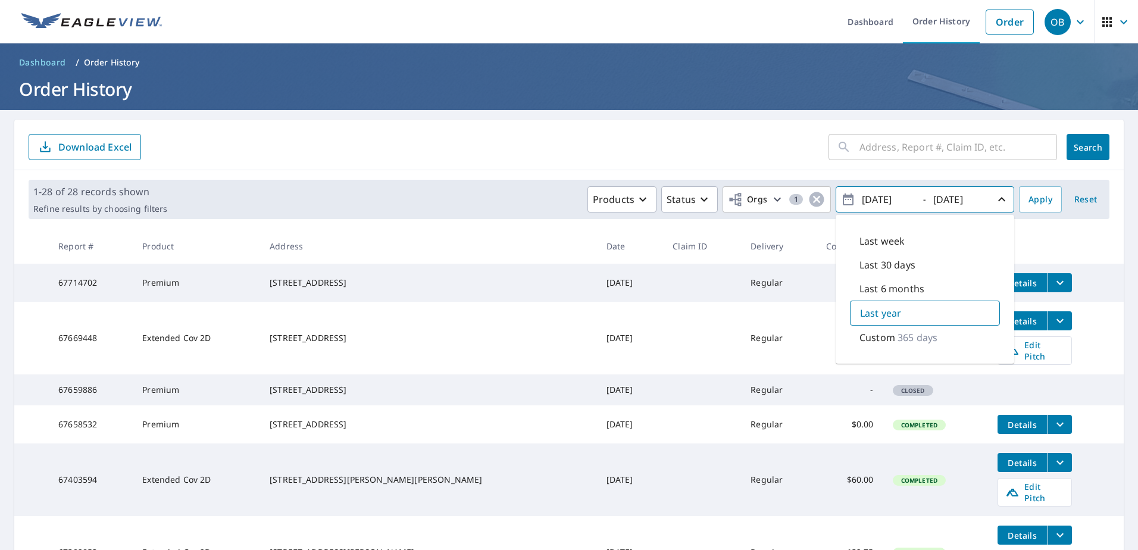
click at [881, 239] on p "Last week" at bounding box center [881, 241] width 45 height 14
type input "[DATE]"
click at [1033, 202] on span "Apply" at bounding box center [1040, 199] width 24 height 15
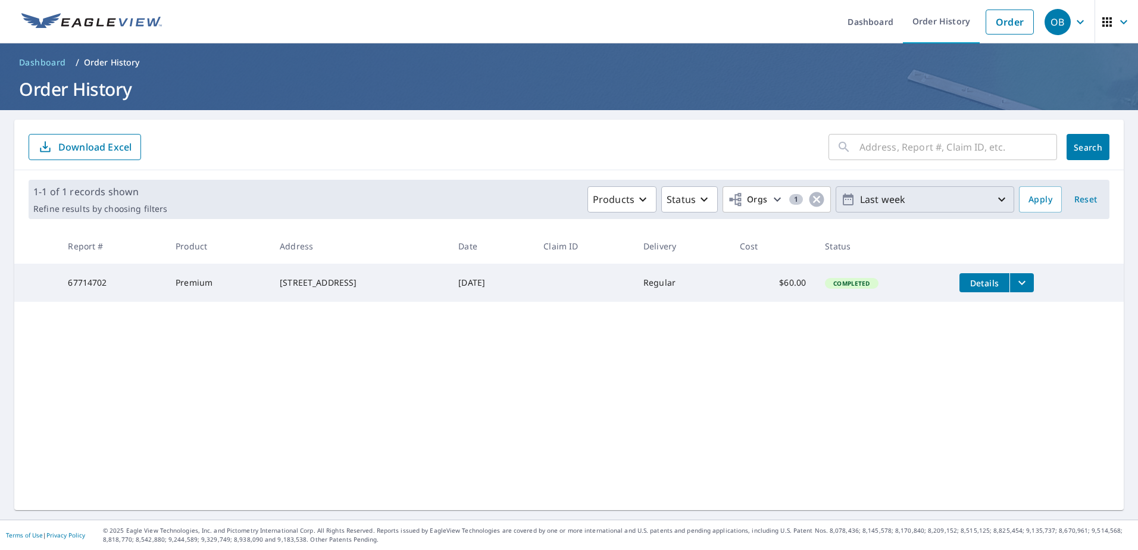
click at [963, 196] on p "Last week" at bounding box center [924, 199] width 139 height 21
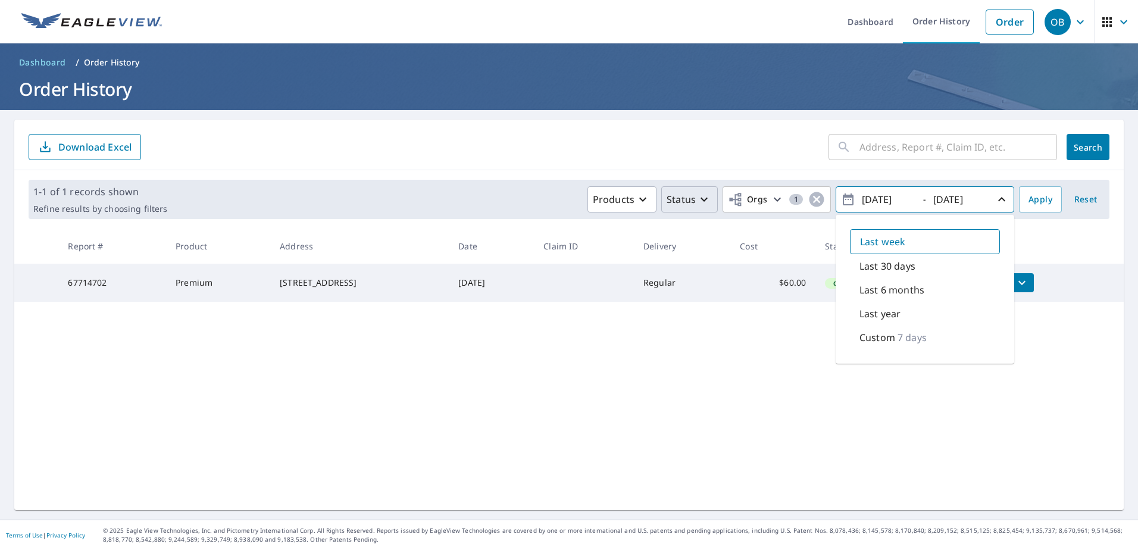
click at [697, 201] on icon "button" at bounding box center [704, 199] width 14 height 14
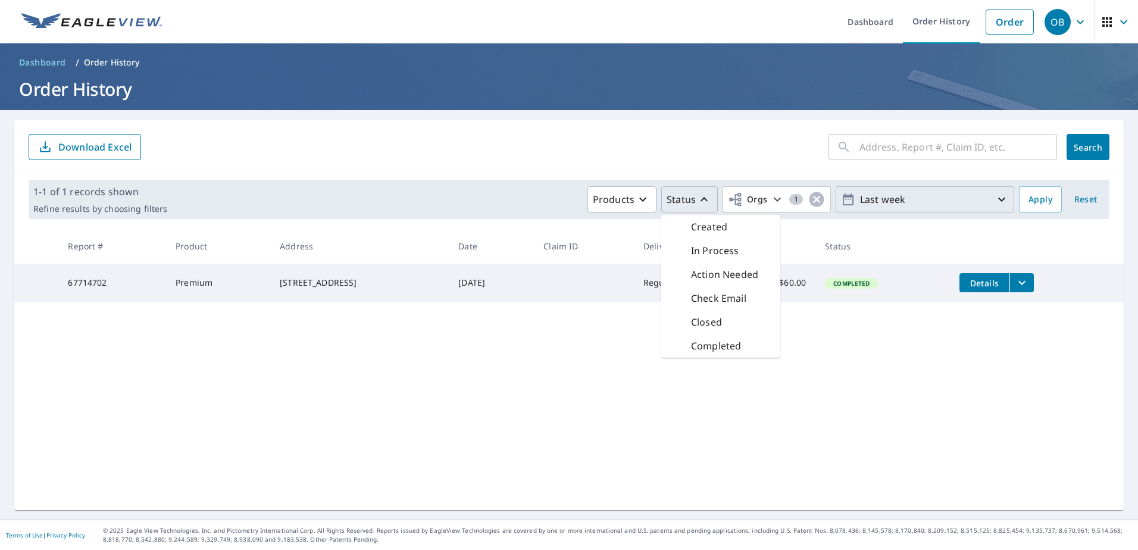
click at [687, 239] on div "In Process" at bounding box center [720, 251] width 119 height 24
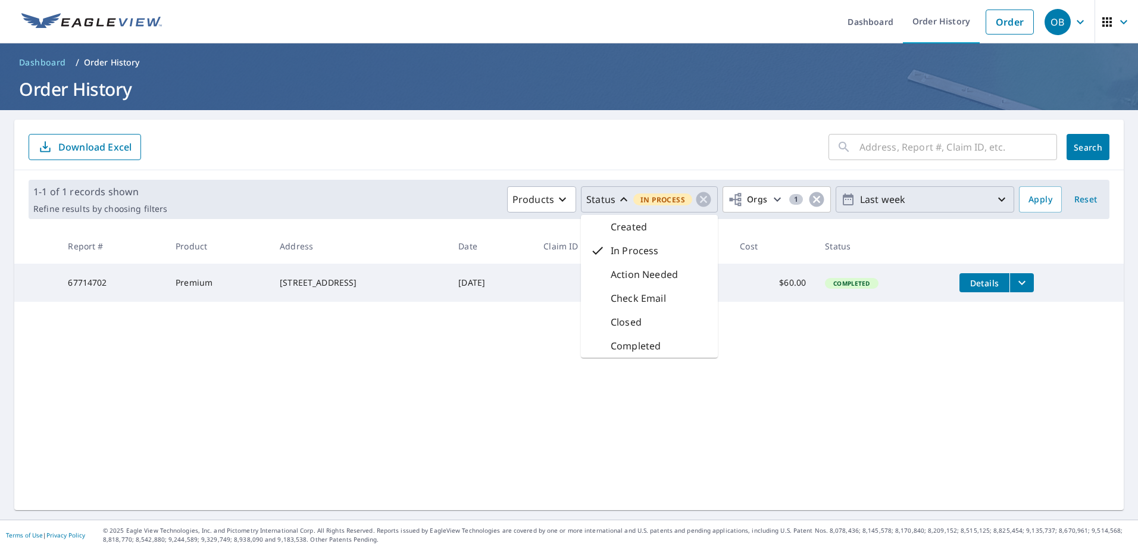
click at [643, 227] on div "Created" at bounding box center [649, 227] width 137 height 24
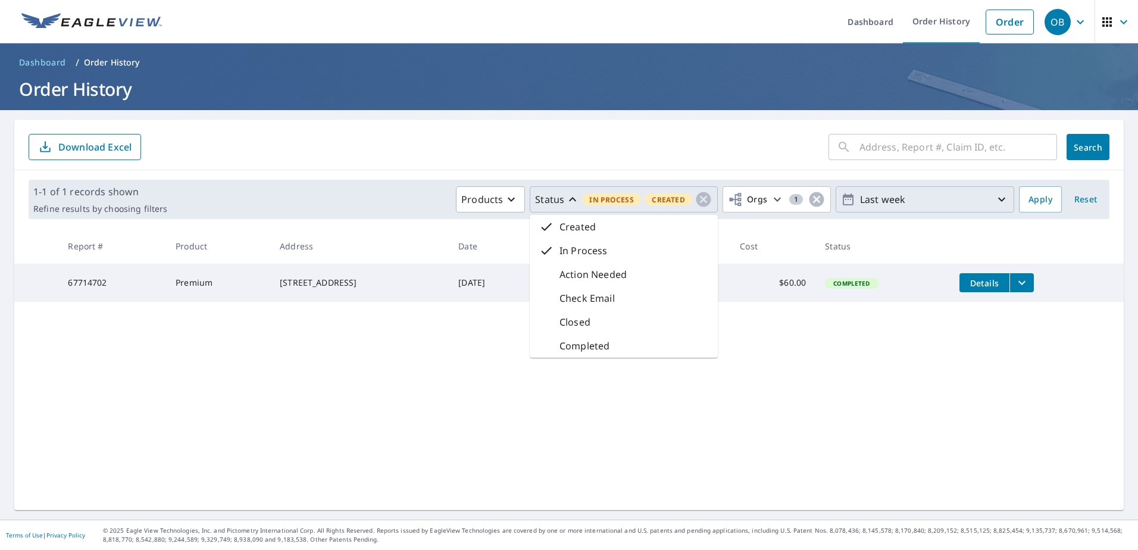
click at [580, 271] on p "Action Needed" at bounding box center [592, 274] width 67 height 14
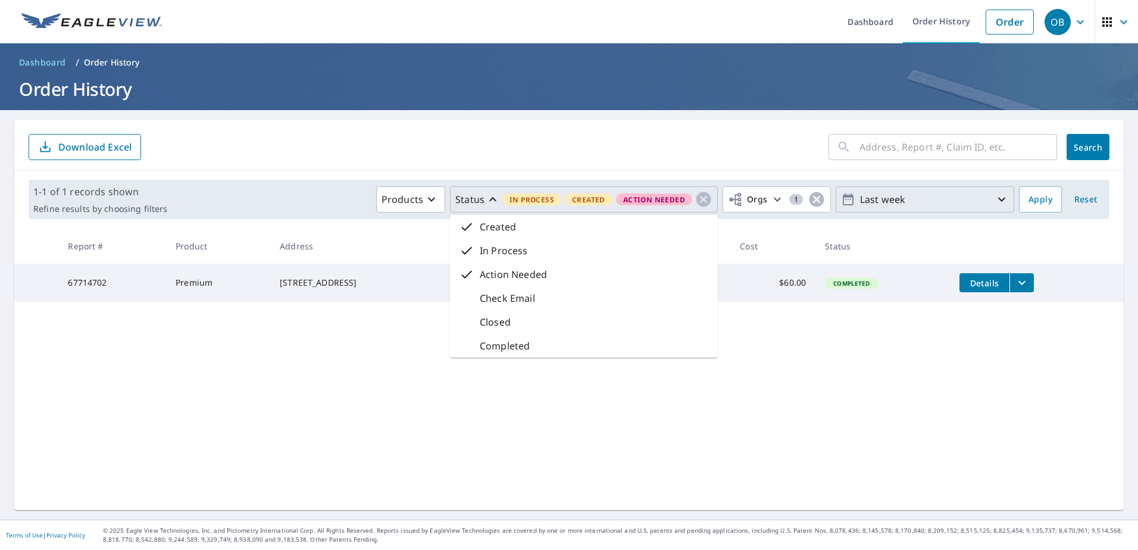
click at [518, 303] on p "Check Email" at bounding box center [507, 298] width 55 height 14
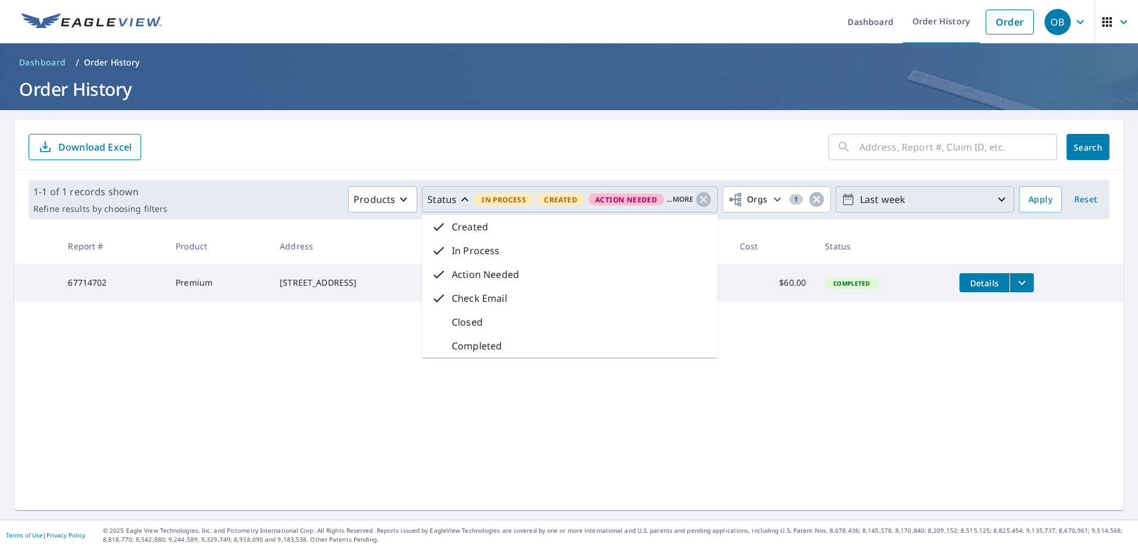
click at [478, 324] on div "Closed" at bounding box center [570, 322] width 296 height 24
click at [474, 342] on p "Completed" at bounding box center [477, 346] width 50 height 14
click at [1037, 195] on span "Apply" at bounding box center [1040, 199] width 24 height 15
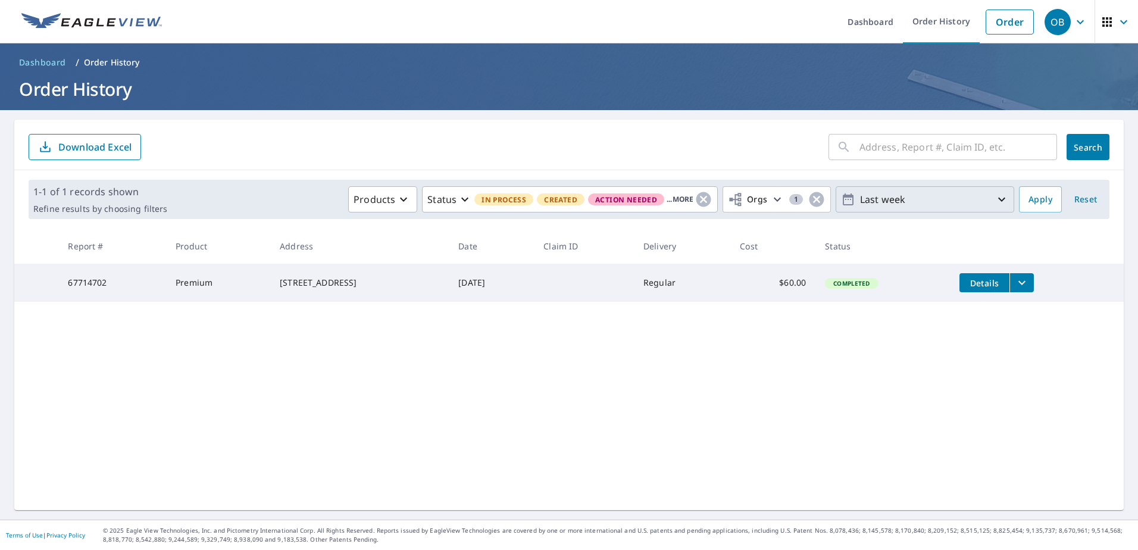
click at [887, 189] on p "Last week" at bounding box center [924, 199] width 139 height 21
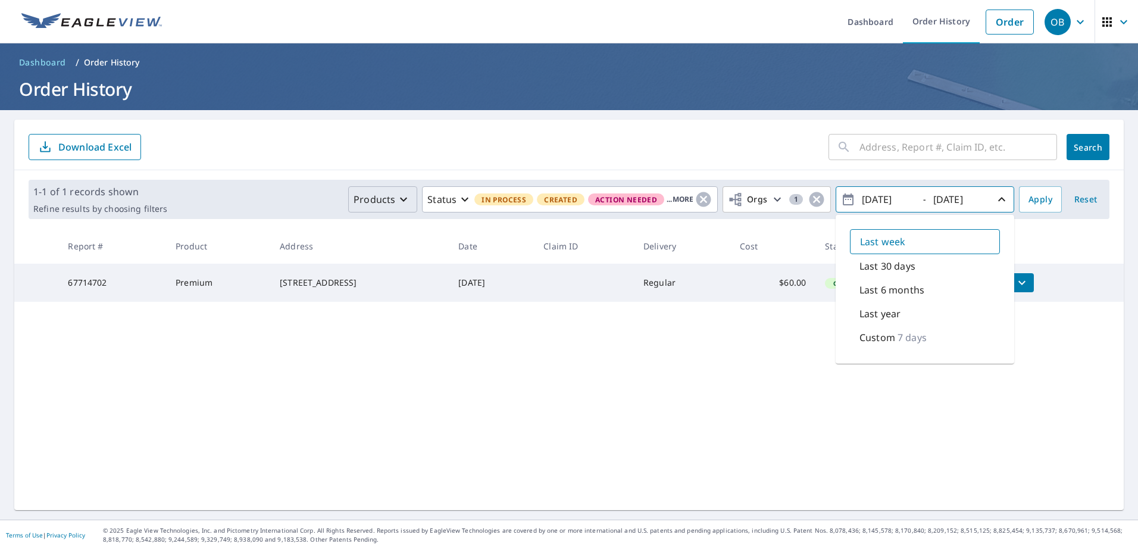
click at [373, 207] on button "Products" at bounding box center [382, 199] width 69 height 26
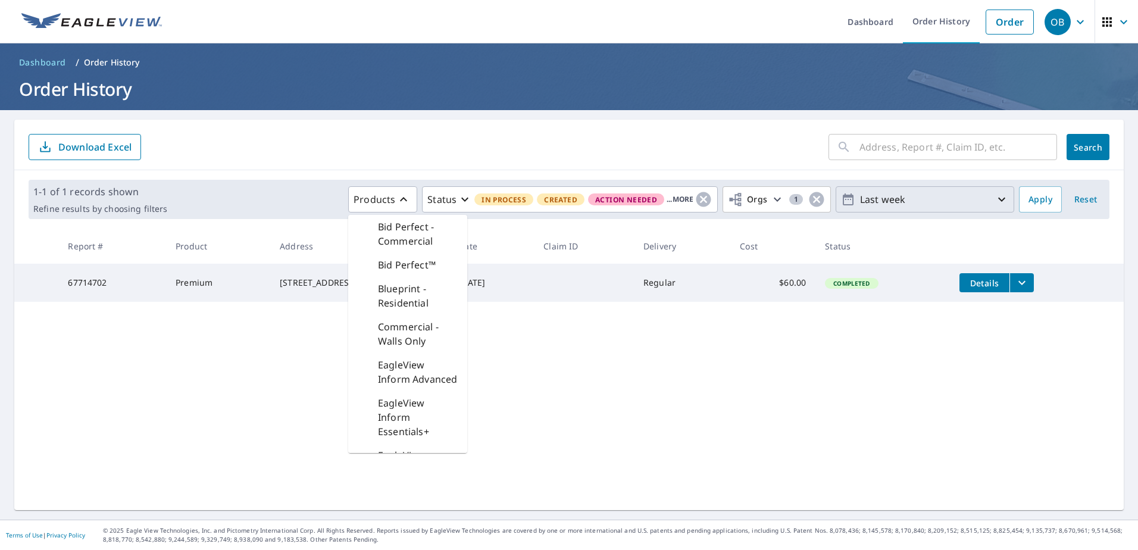
click at [379, 224] on p "Bid Perfect - Commercial" at bounding box center [418, 234] width 80 height 29
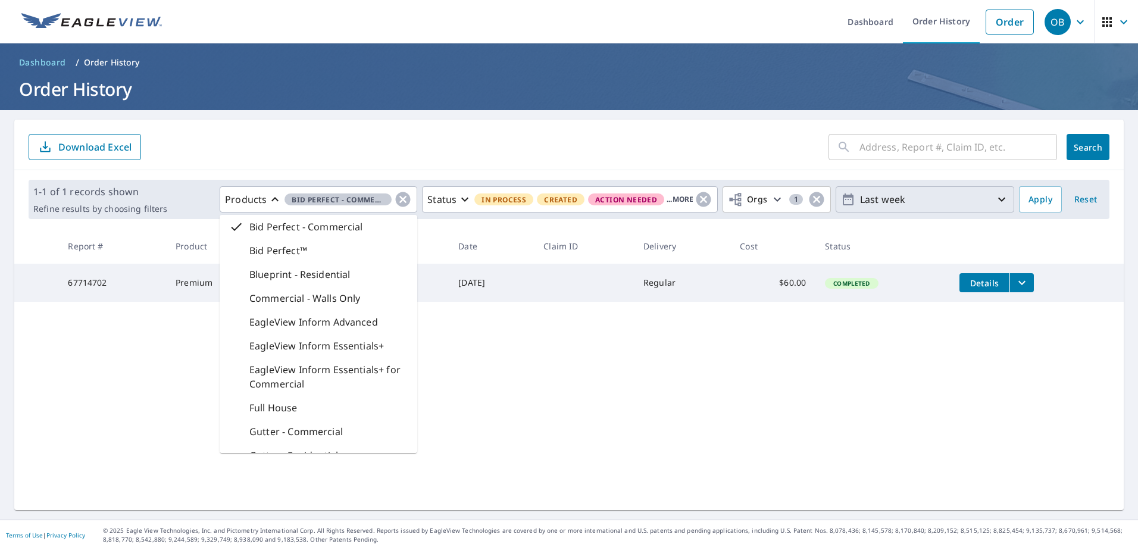
click at [258, 256] on p "Bid Perfect™" at bounding box center [278, 250] width 58 height 14
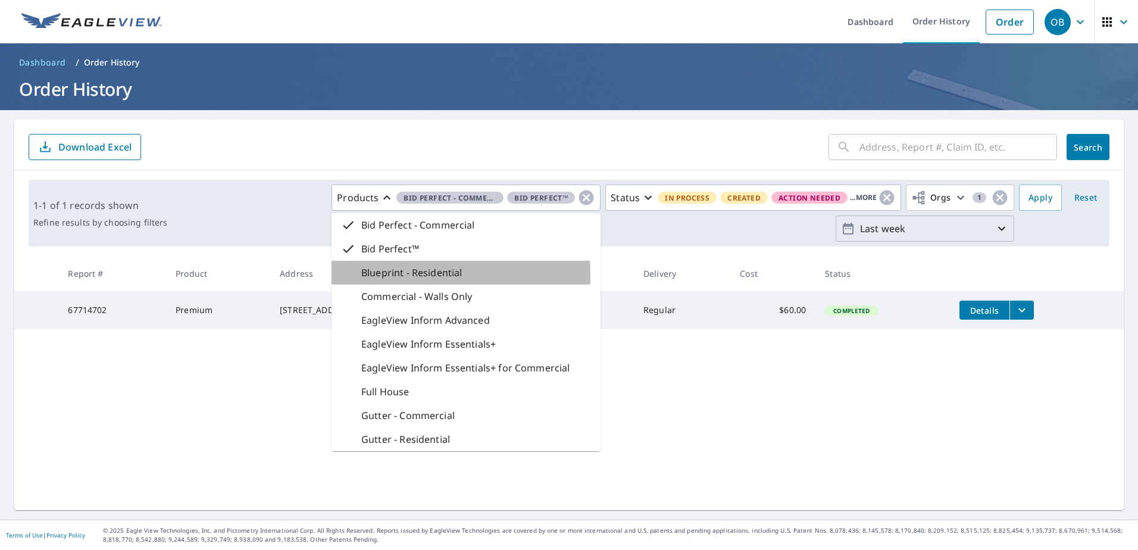
click at [379, 276] on p "Blueprint - Residential" at bounding box center [411, 272] width 101 height 14
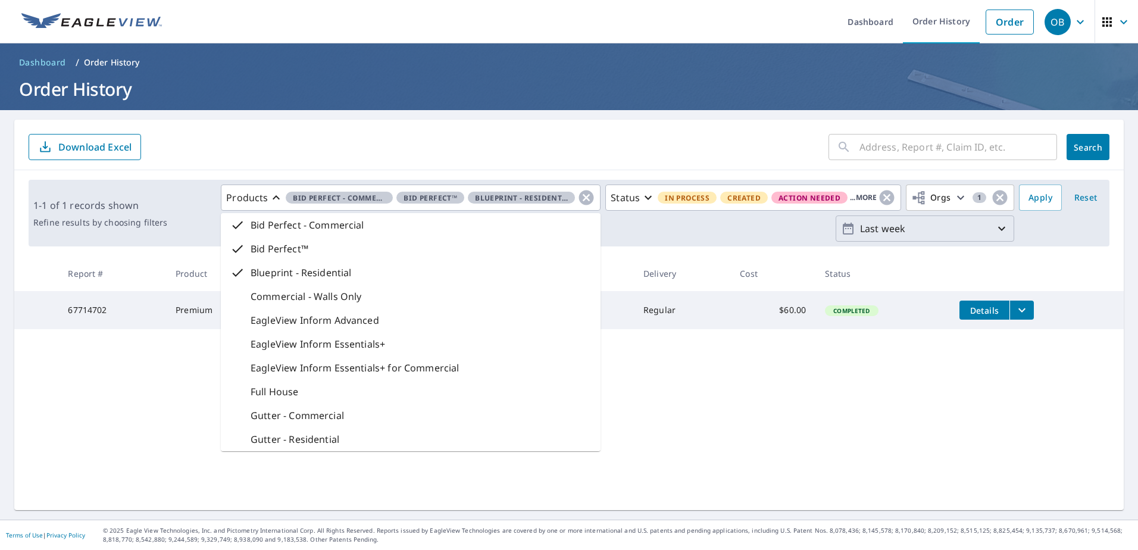
click at [295, 295] on p "Commercial - Walls Only" at bounding box center [306, 296] width 111 height 14
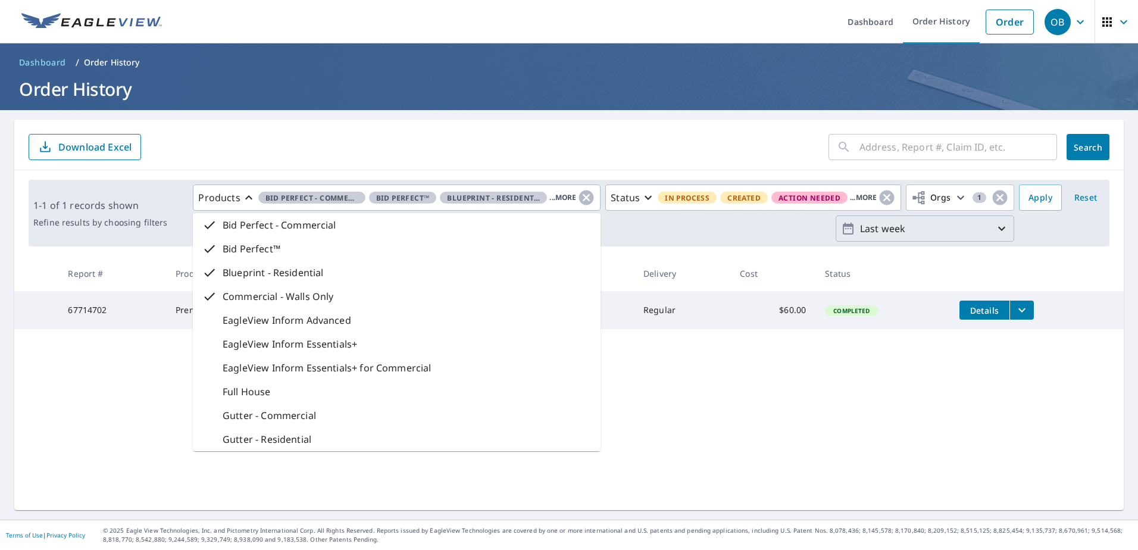
click at [278, 320] on p "EagleView Inform Advanced" at bounding box center [287, 320] width 129 height 14
click at [269, 340] on p "EagleView Inform Essentials+" at bounding box center [290, 344] width 135 height 14
click at [262, 362] on div "EagleView Inform Essentials+ for Commercial" at bounding box center [397, 368] width 408 height 24
click at [236, 395] on p "Full House" at bounding box center [247, 391] width 48 height 14
click at [237, 407] on div "Gutter - Commercial" at bounding box center [397, 416] width 408 height 24
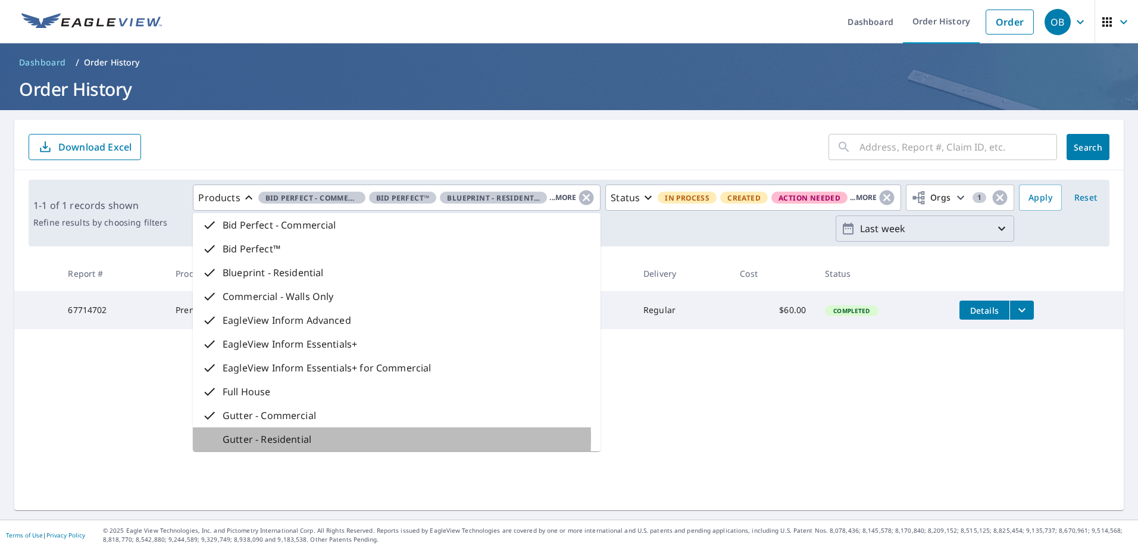
click at [266, 438] on p "Gutter - Residential" at bounding box center [267, 439] width 89 height 14
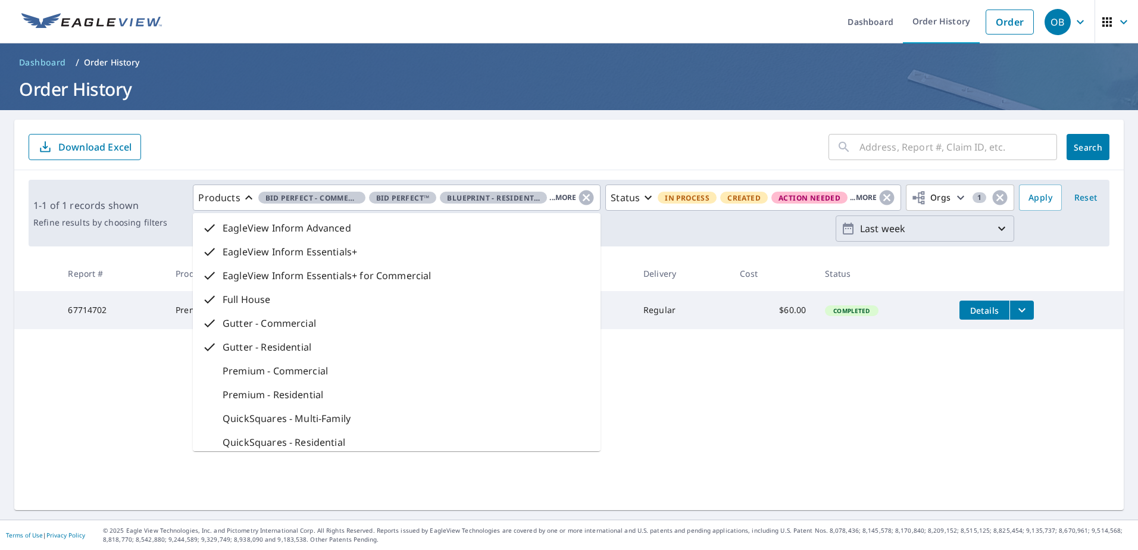
scroll to position [190, 0]
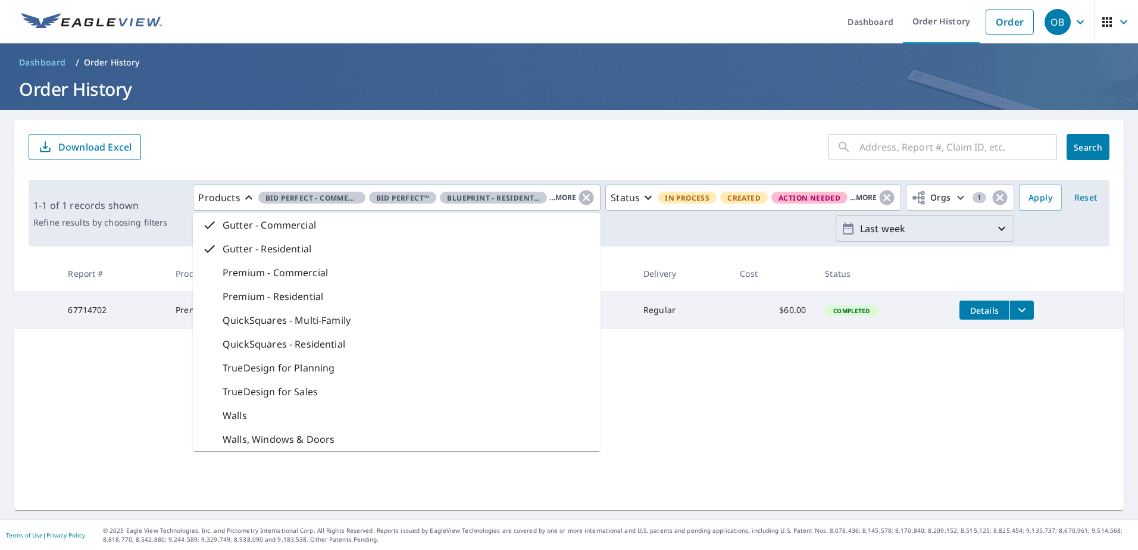
click at [223, 268] on p "Premium - Commercial" at bounding box center [275, 272] width 105 height 14
click at [215, 290] on div "Premium - Residential" at bounding box center [262, 296] width 121 height 14
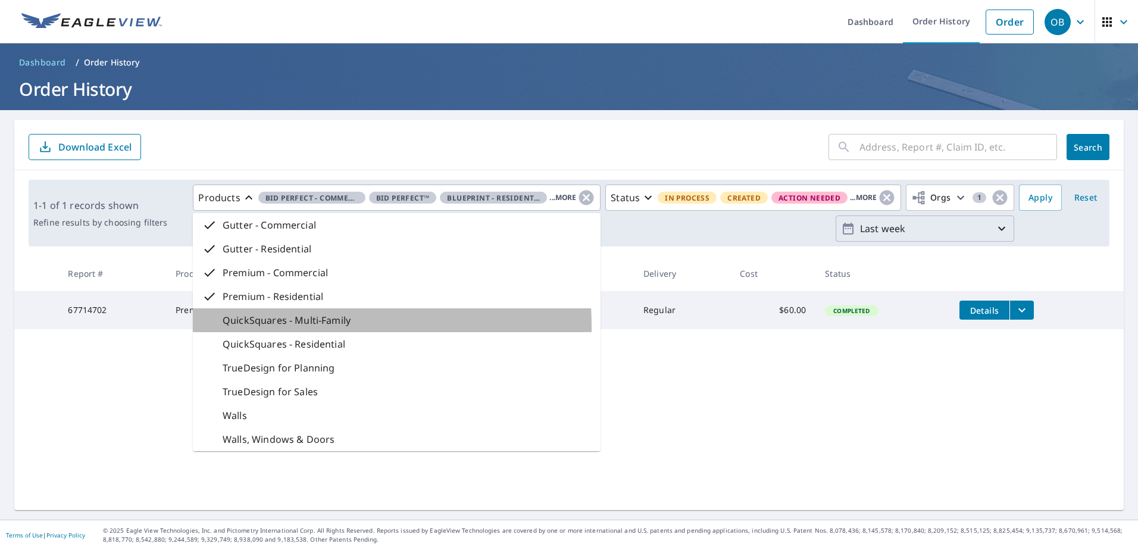
click at [217, 327] on div "QuickSquares - Multi-Family" at bounding box center [397, 320] width 408 height 24
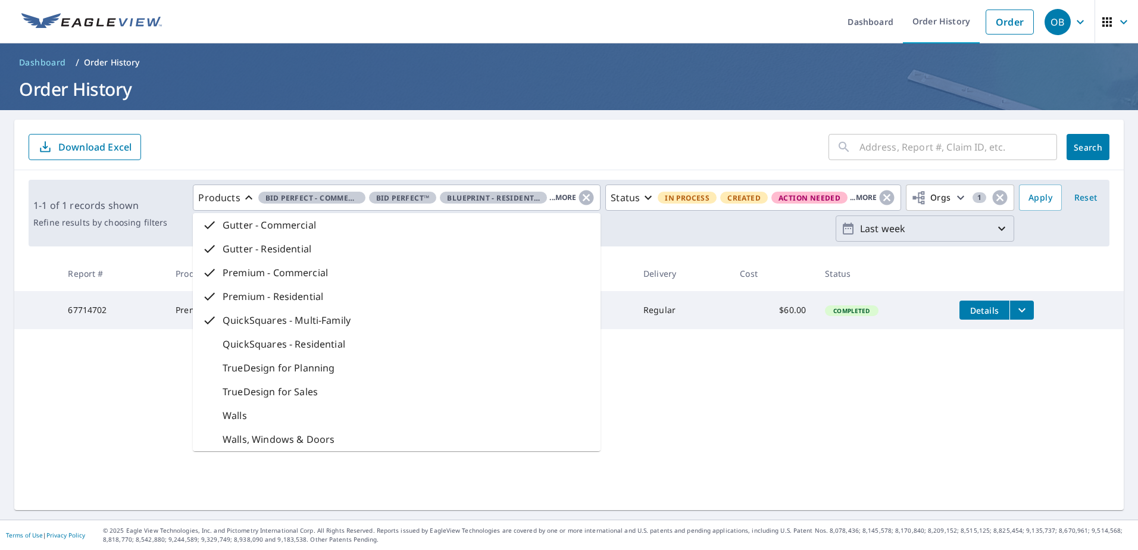
click at [223, 342] on p "QuickSquares - Residential" at bounding box center [284, 344] width 123 height 14
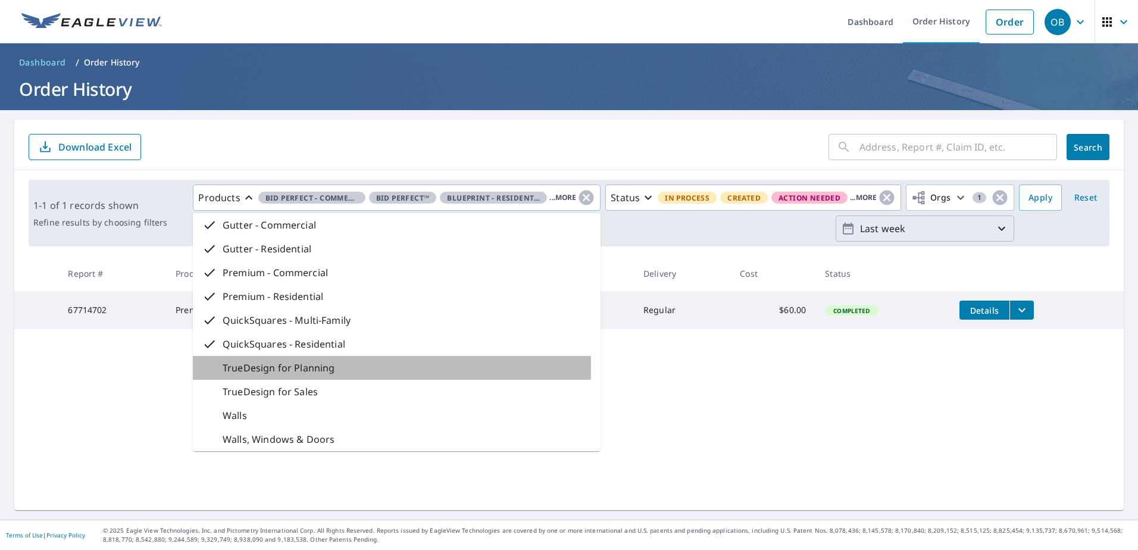
click at [223, 366] on p "TrueDesign for Planning" at bounding box center [279, 368] width 112 height 14
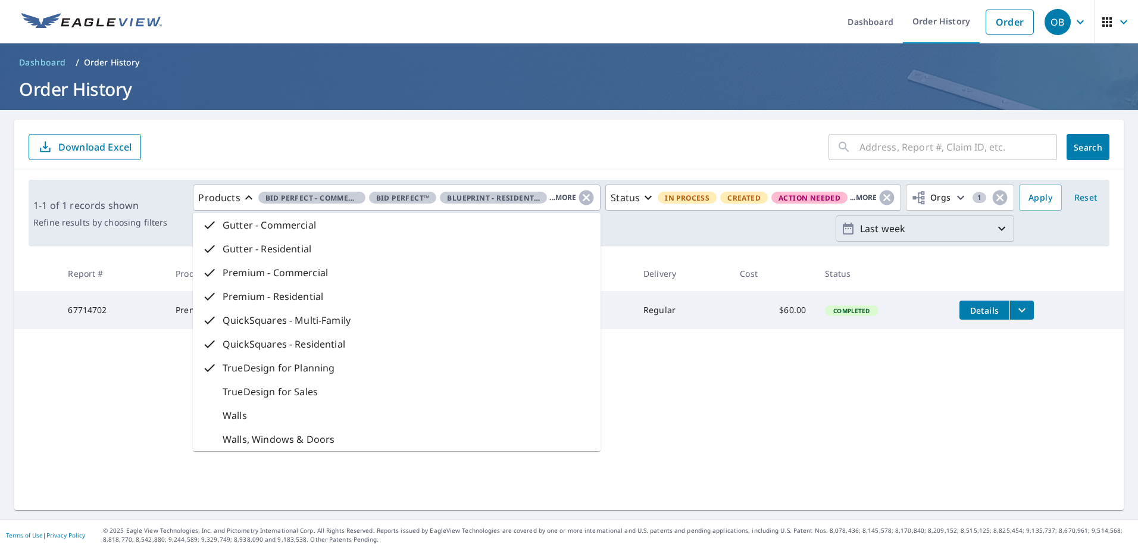
click at [223, 393] on p "TrueDesign for Sales" at bounding box center [270, 391] width 95 height 14
click at [223, 420] on p "Walls" at bounding box center [235, 415] width 24 height 14
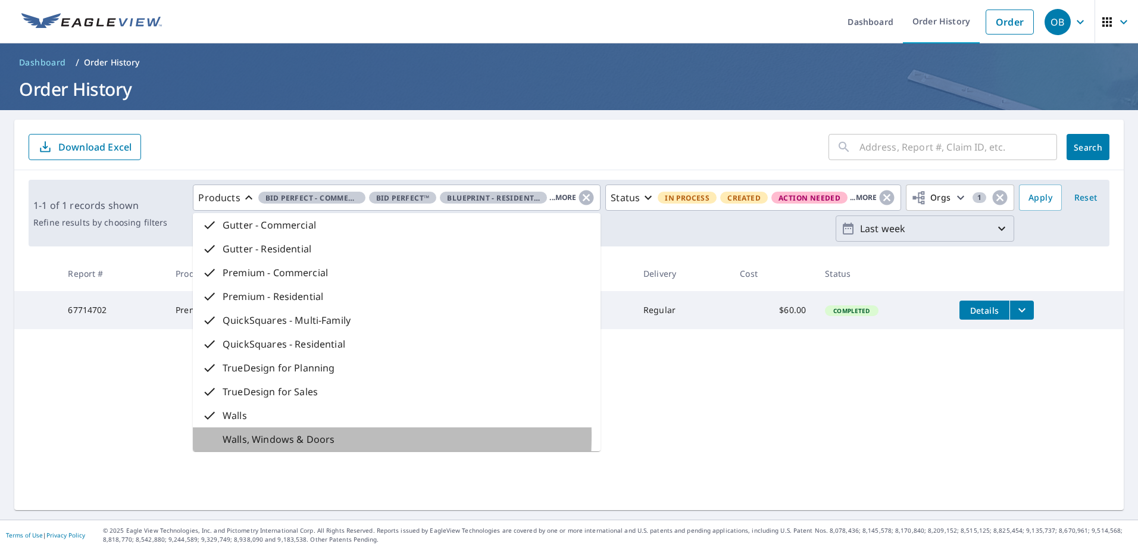
click at [224, 436] on p "Walls, Windows & Doors" at bounding box center [279, 439] width 112 height 14
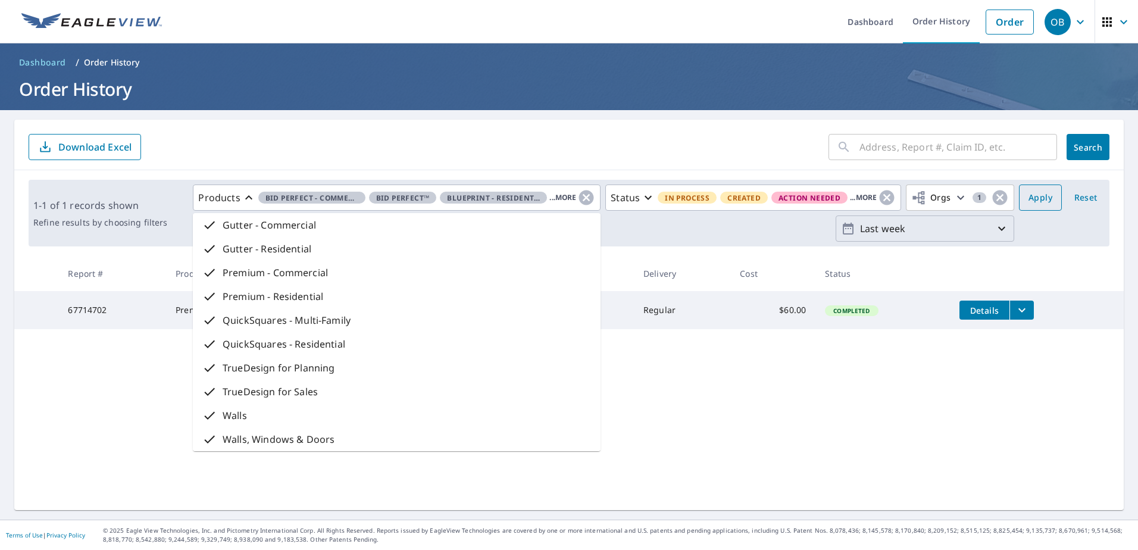
click at [1028, 198] on span "Apply" at bounding box center [1040, 197] width 24 height 15
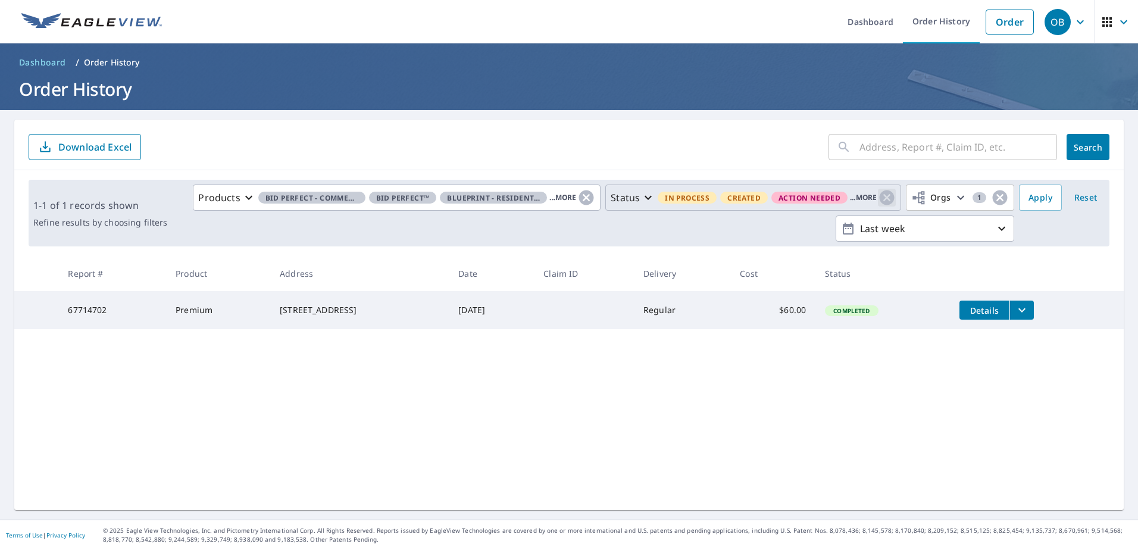
click at [882, 196] on icon "button" at bounding box center [886, 197] width 15 height 15
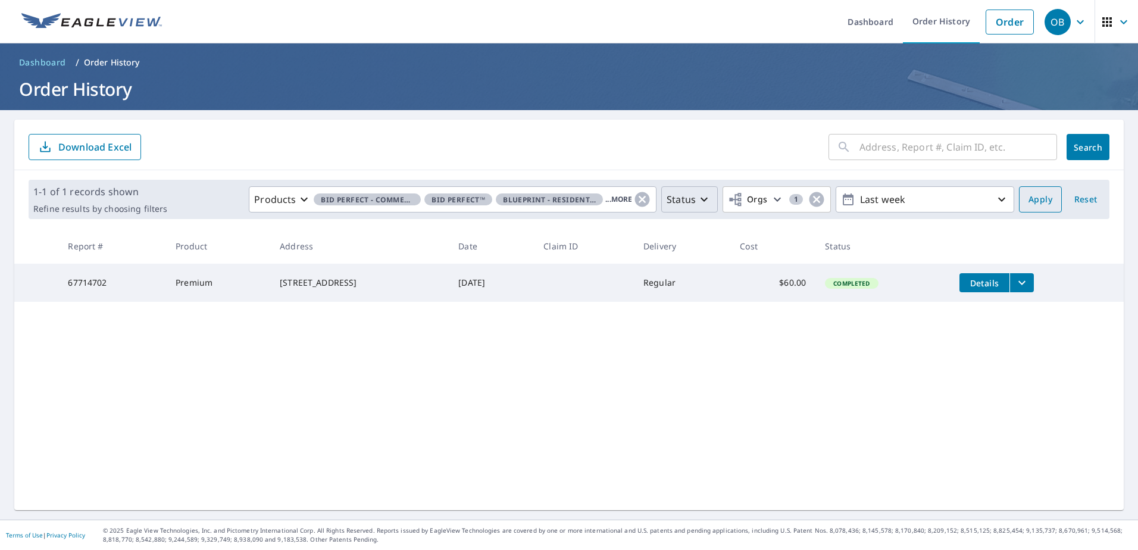
click at [1029, 199] on span "Apply" at bounding box center [1040, 199] width 24 height 15
click at [1076, 195] on span "Reset" at bounding box center [1085, 199] width 29 height 15
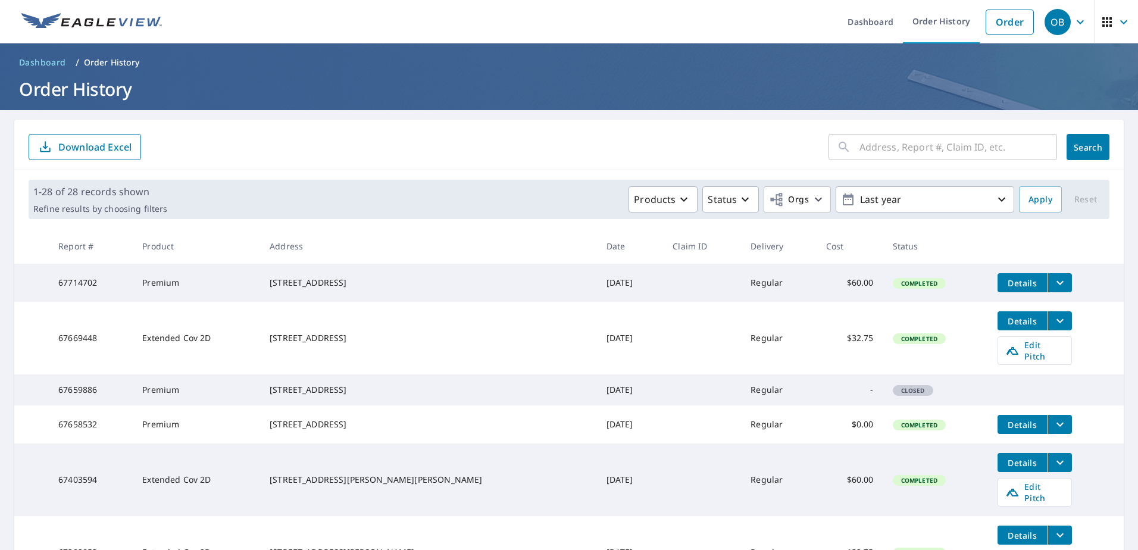
click at [894, 394] on span "Closed" at bounding box center [913, 390] width 38 height 8
click at [1005, 430] on span "Details" at bounding box center [1023, 424] width 36 height 11
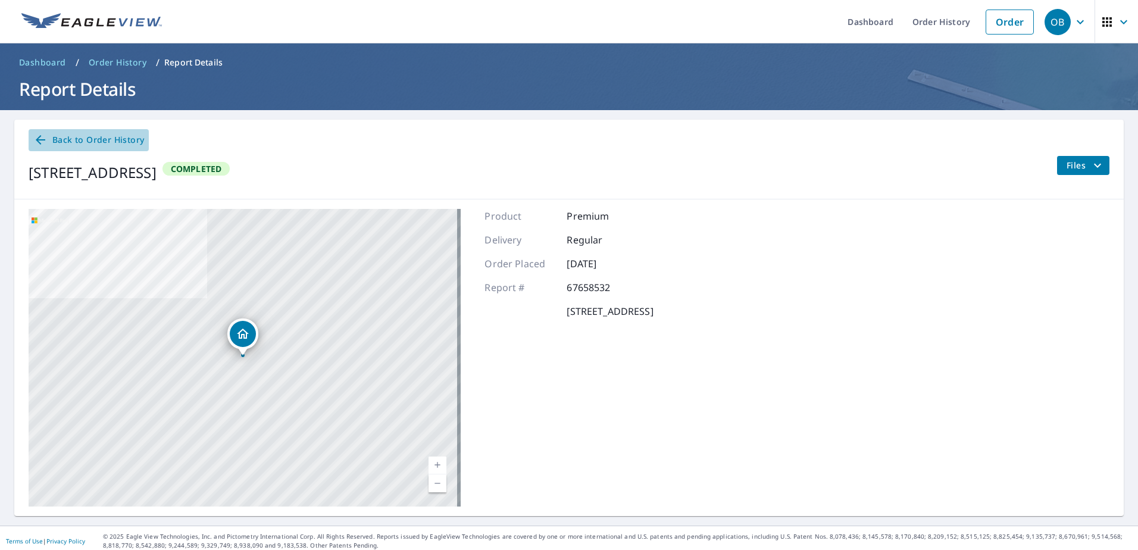
click at [104, 134] on span "Back to Order History" at bounding box center [88, 140] width 111 height 15
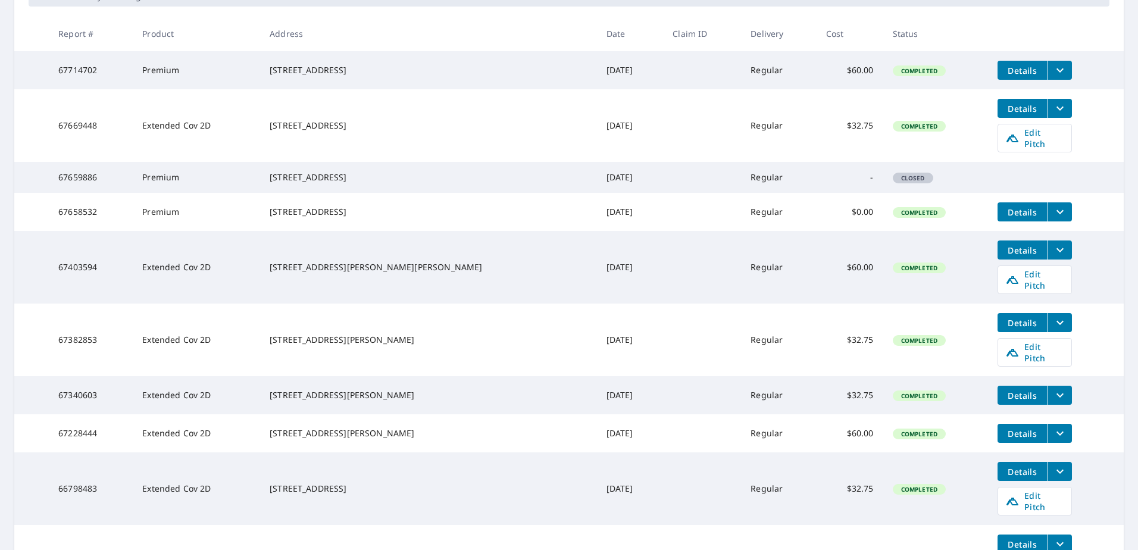
scroll to position [192, 0]
